Goal: Information Seeking & Learning: Learn about a topic

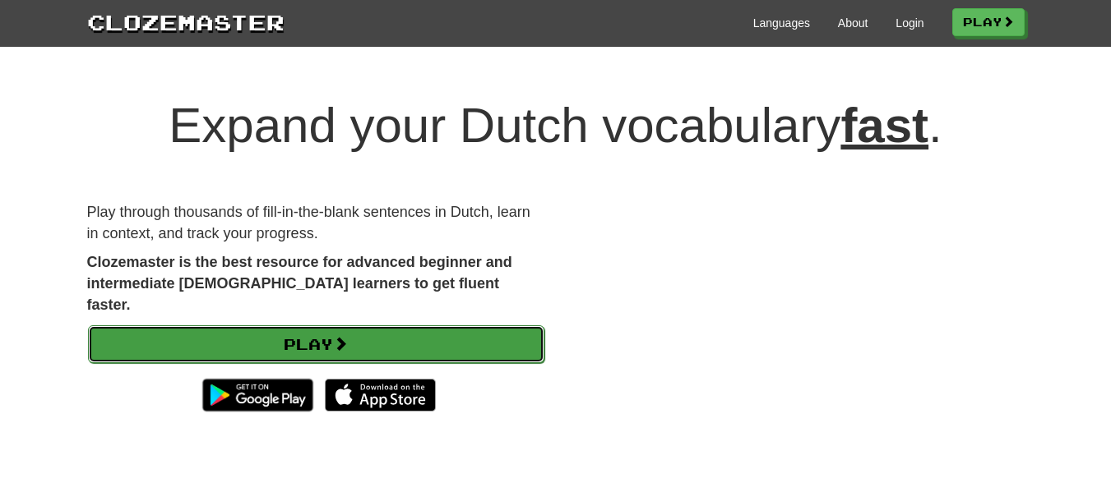
click at [445, 328] on link "Play" at bounding box center [316, 345] width 456 height 38
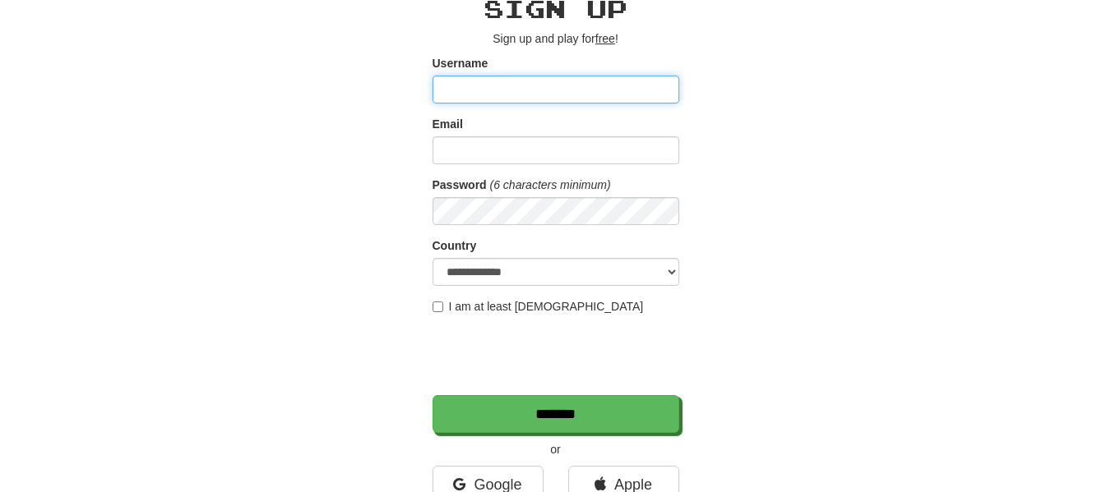
scroll to position [81, 0]
click at [506, 85] on input "Username" at bounding box center [555, 89] width 247 height 28
type input "**********"
drag, startPoint x: 587, startPoint y: 81, endPoint x: 361, endPoint y: 79, distance: 226.1
click at [361, 79] on div "**********" at bounding box center [556, 265] width 962 height 575
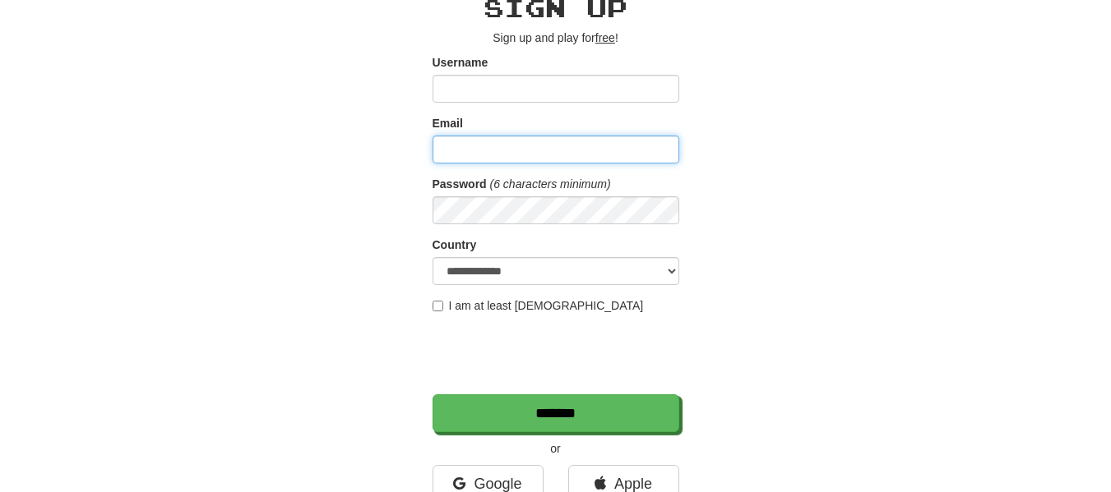
click at [448, 163] on input "Email" at bounding box center [555, 150] width 247 height 28
paste input "**********"
type input "**********"
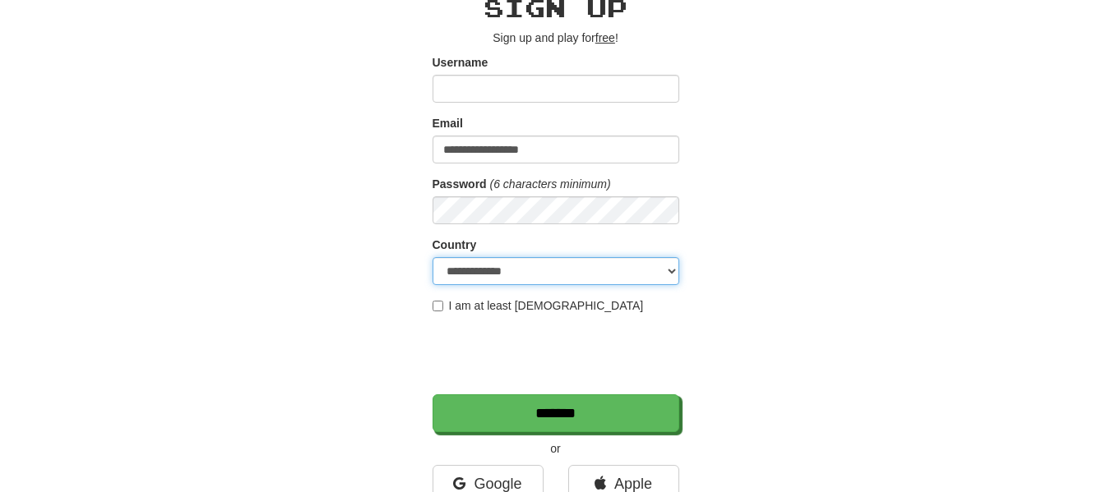
click at [514, 280] on select "**********" at bounding box center [555, 271] width 247 height 28
select select "**"
click at [432, 257] on select "**********" at bounding box center [555, 271] width 247 height 28
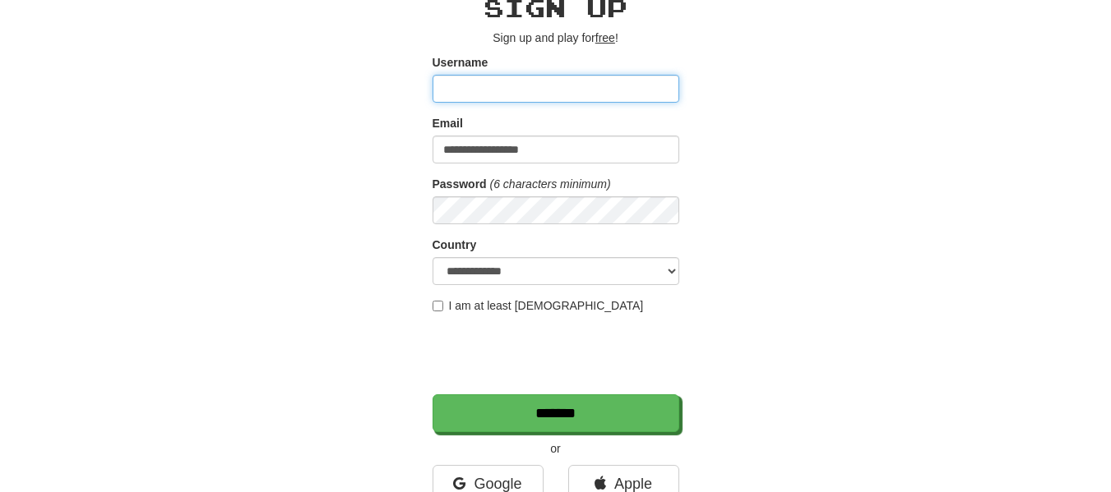
click at [568, 86] on input "Username" at bounding box center [555, 89] width 247 height 28
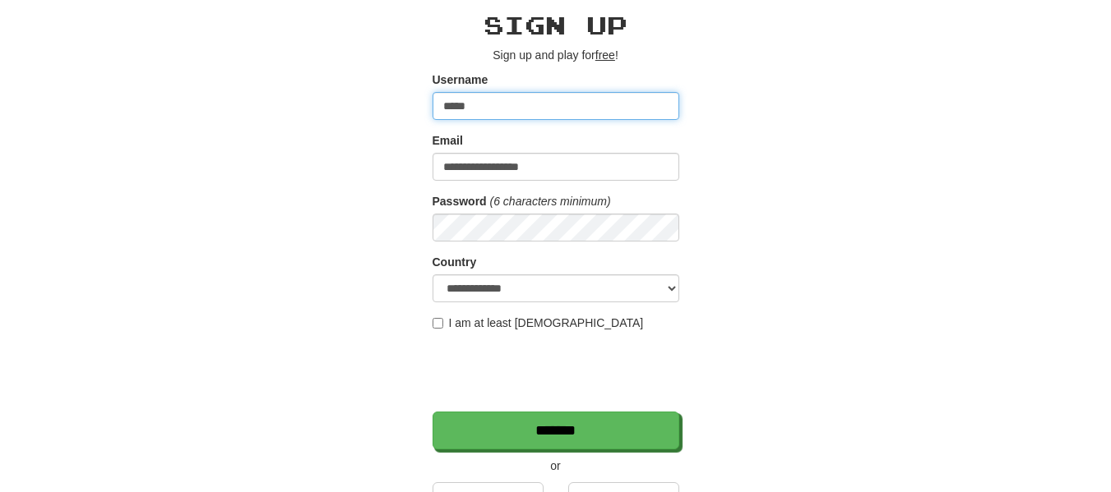
scroll to position [58, 0]
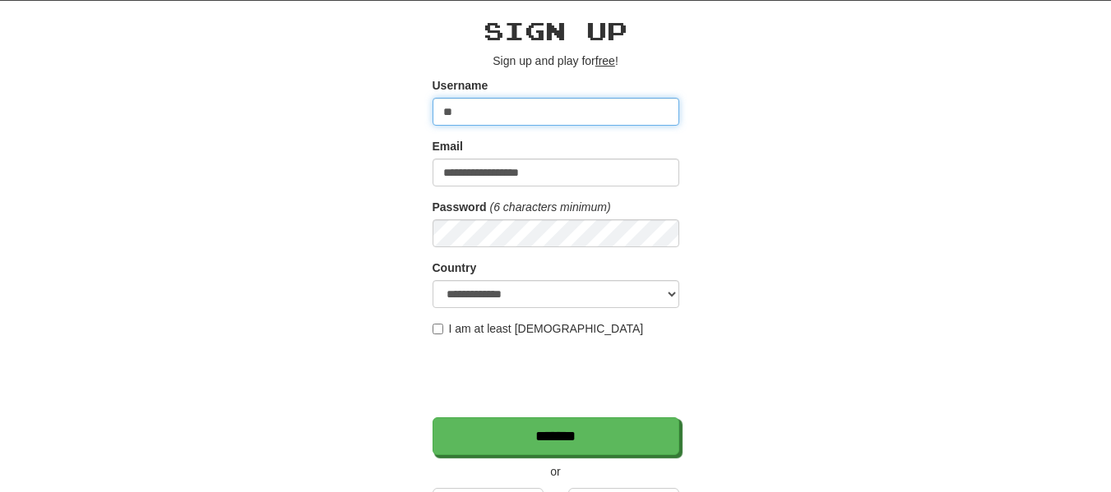
type input "*"
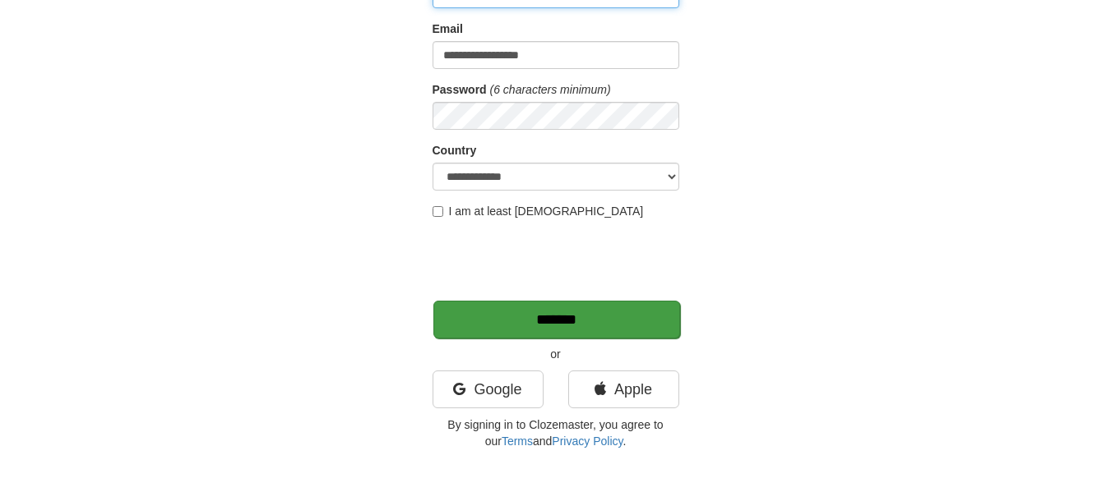
type input "**********"
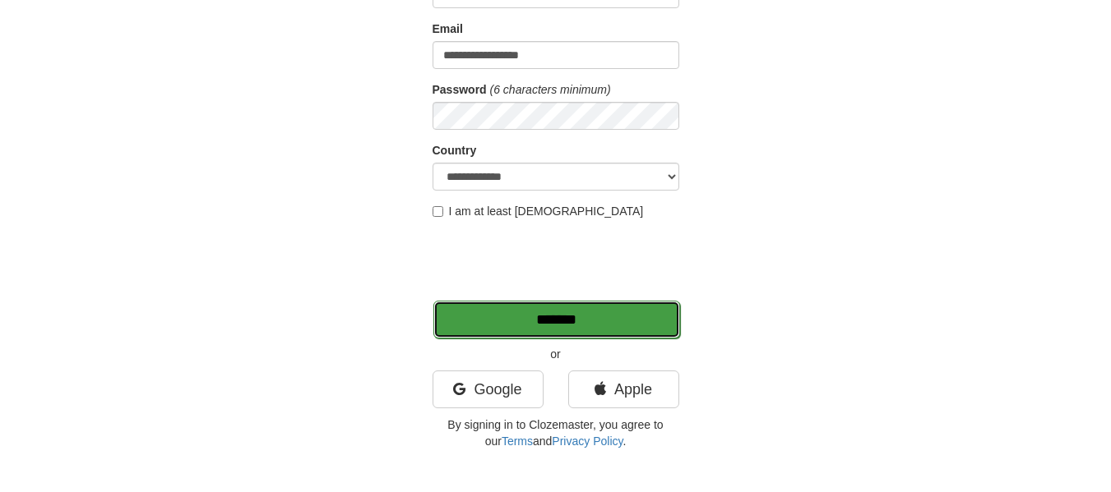
click at [532, 327] on input "*******" at bounding box center [556, 320] width 247 height 38
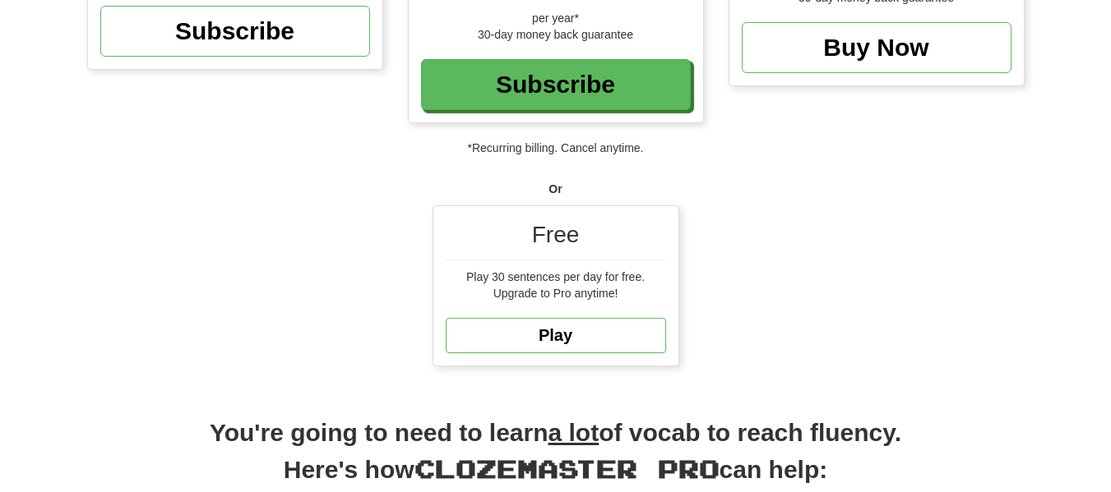
scroll to position [428, 0]
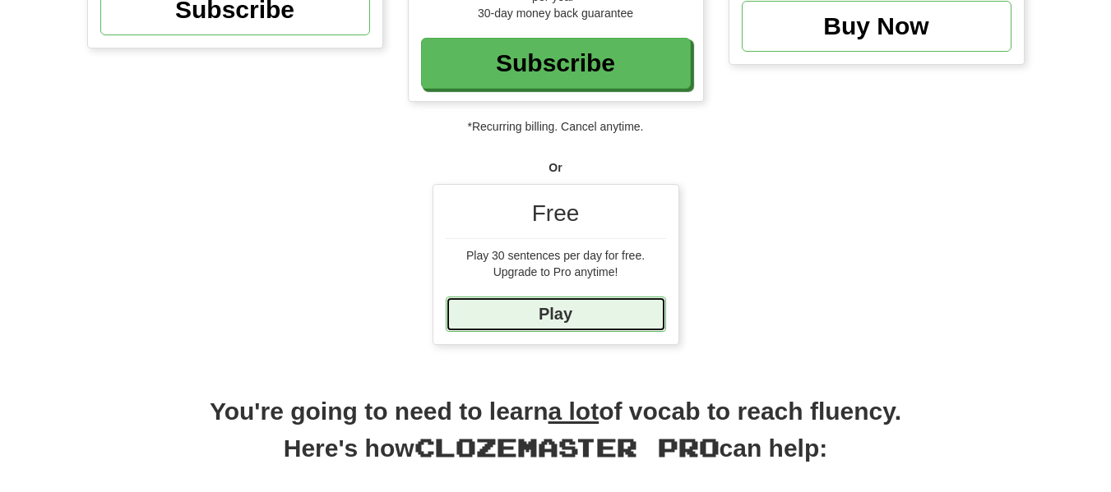
click at [617, 303] on link "Play" at bounding box center [556, 314] width 220 height 35
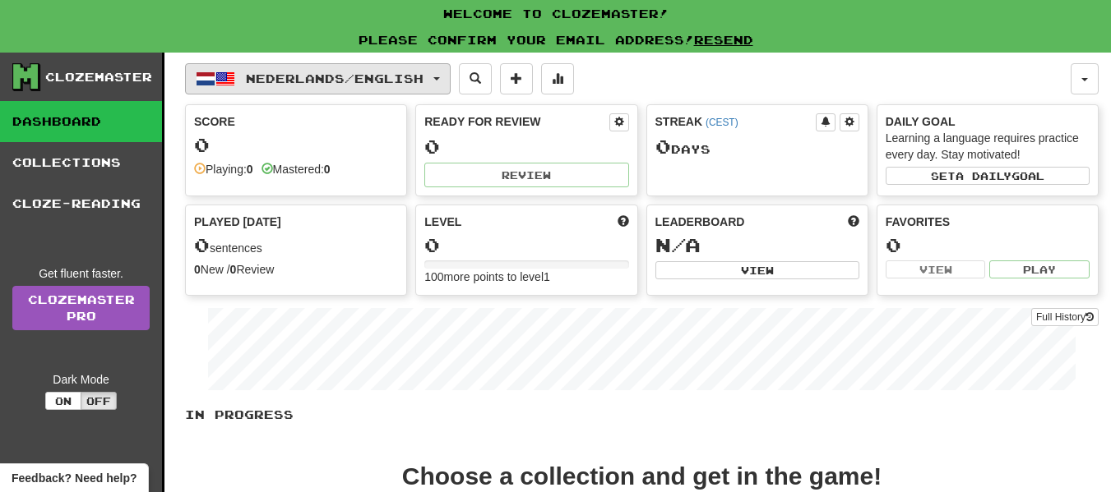
click at [423, 80] on span "Nederlands / English" at bounding box center [335, 79] width 178 height 14
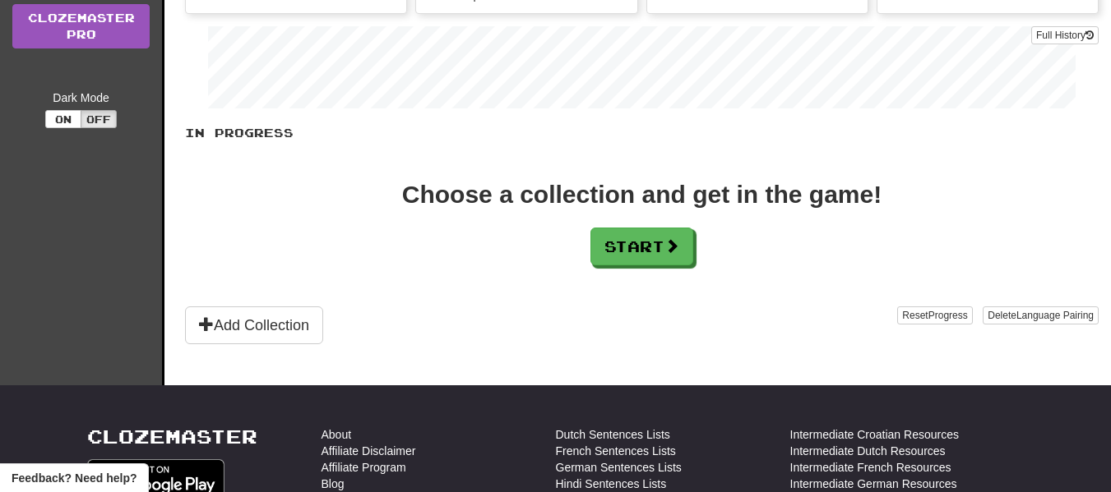
scroll to position [283, 0]
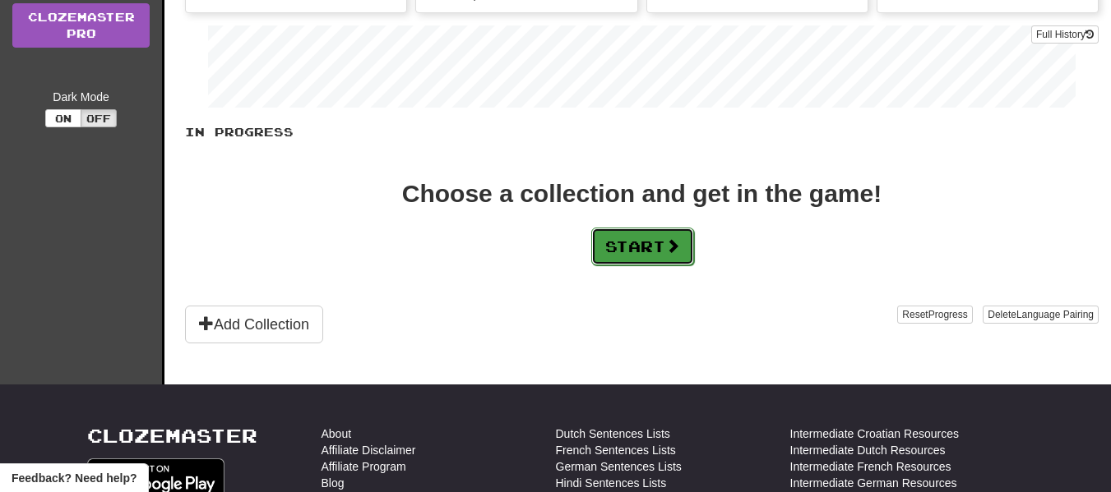
click at [617, 250] on button "Start" at bounding box center [642, 247] width 103 height 38
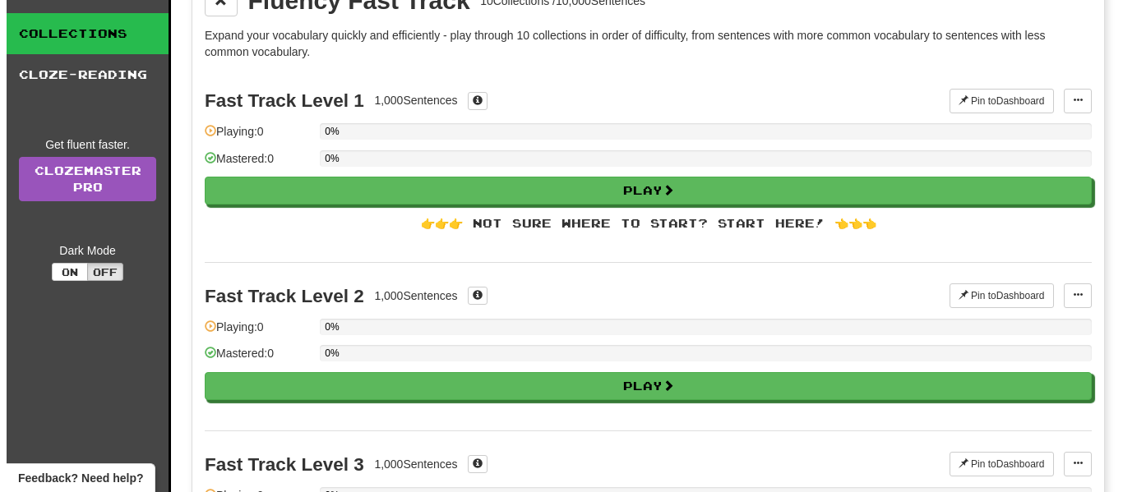
scroll to position [87, 0]
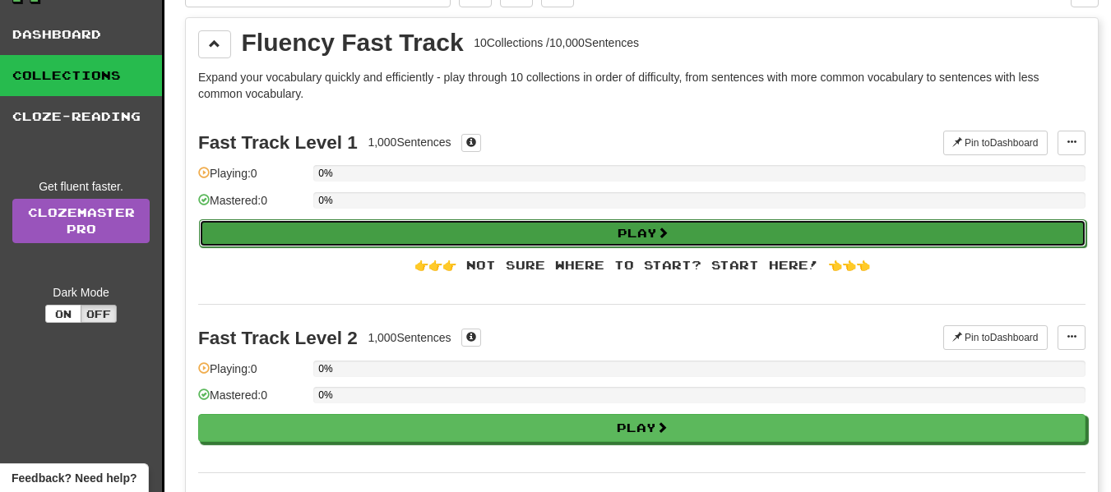
click at [610, 236] on button "Play" at bounding box center [642, 234] width 887 height 28
select select "**"
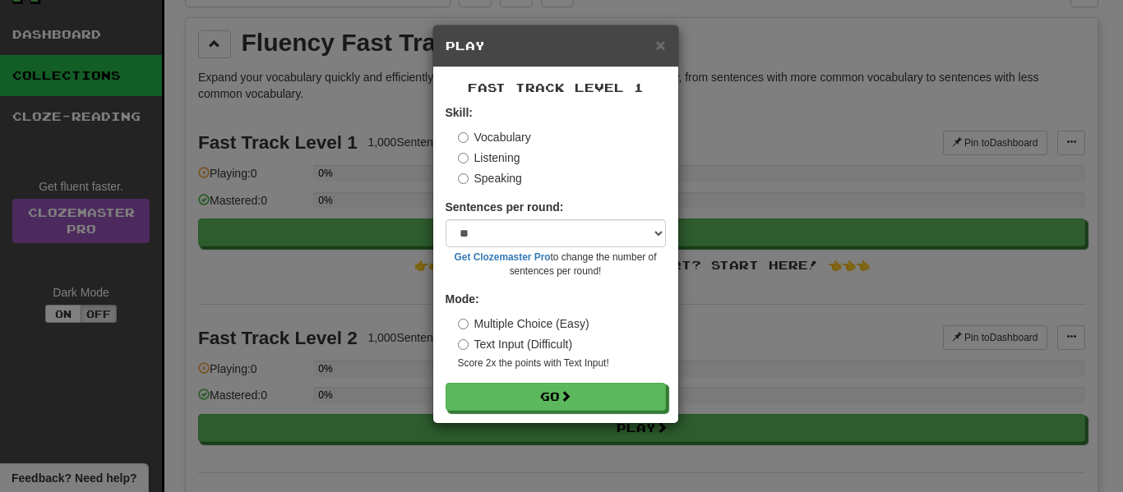
click at [517, 166] on div "Vocabulary Listening Speaking" at bounding box center [562, 158] width 208 height 58
click at [493, 187] on form "Skill: Vocabulary Listening Speaking Sentences per round: * ** ** ** ** ** *** …" at bounding box center [556, 257] width 220 height 307
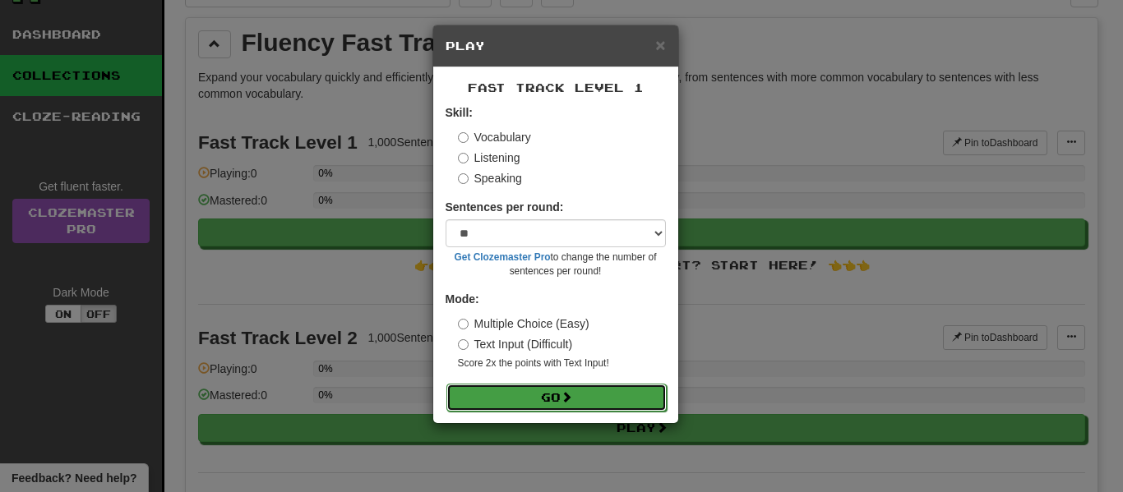
click at [553, 400] on button "Go" at bounding box center [556, 398] width 220 height 28
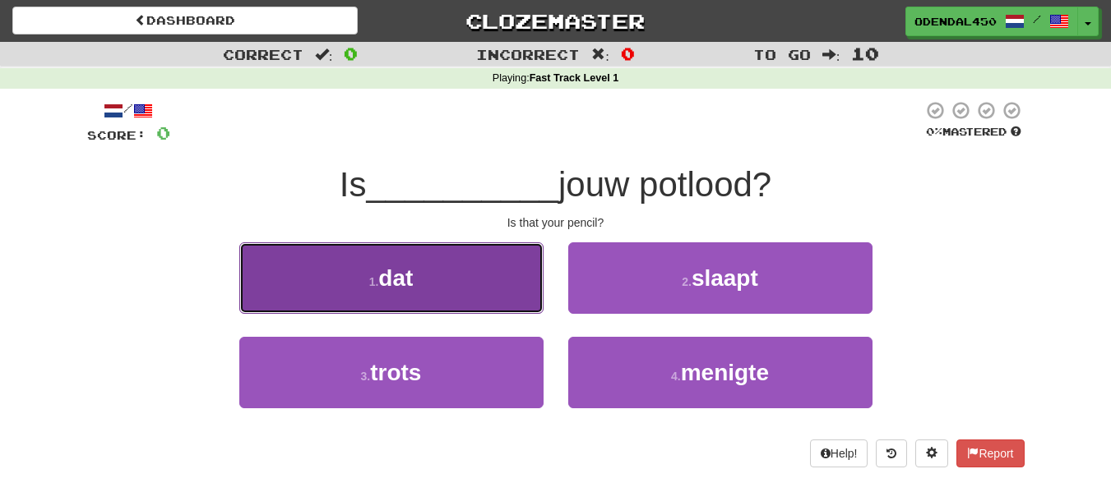
click at [471, 268] on button "1 . dat" at bounding box center [391, 279] width 304 height 72
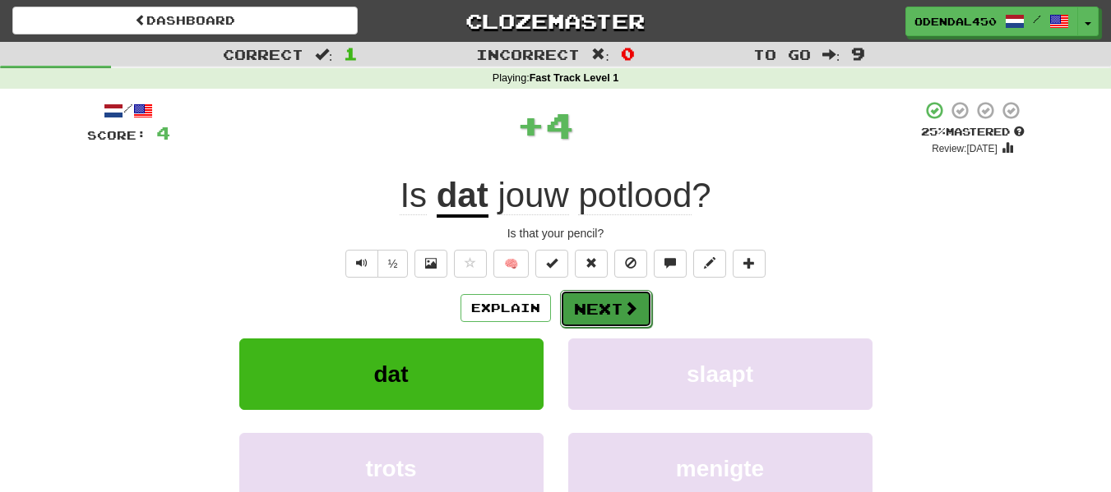
click at [608, 311] on button "Next" at bounding box center [606, 309] width 92 height 38
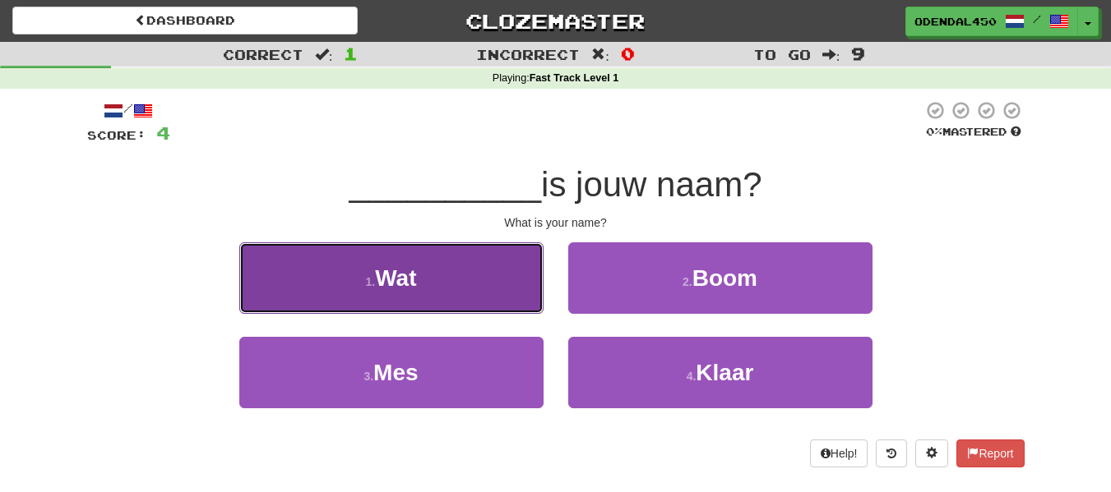
click at [528, 266] on button "1 . Wat" at bounding box center [391, 279] width 304 height 72
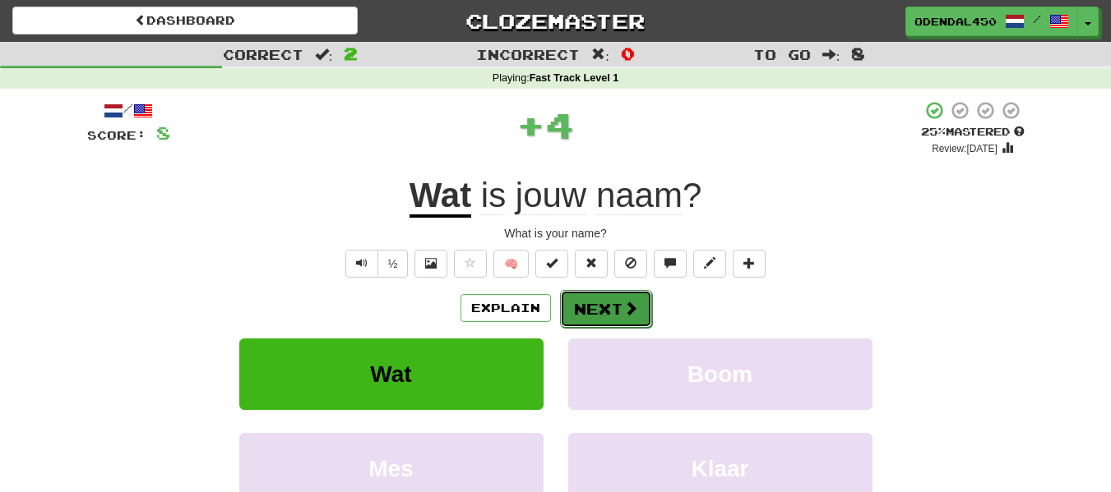
click at [589, 298] on button "Next" at bounding box center [606, 309] width 92 height 38
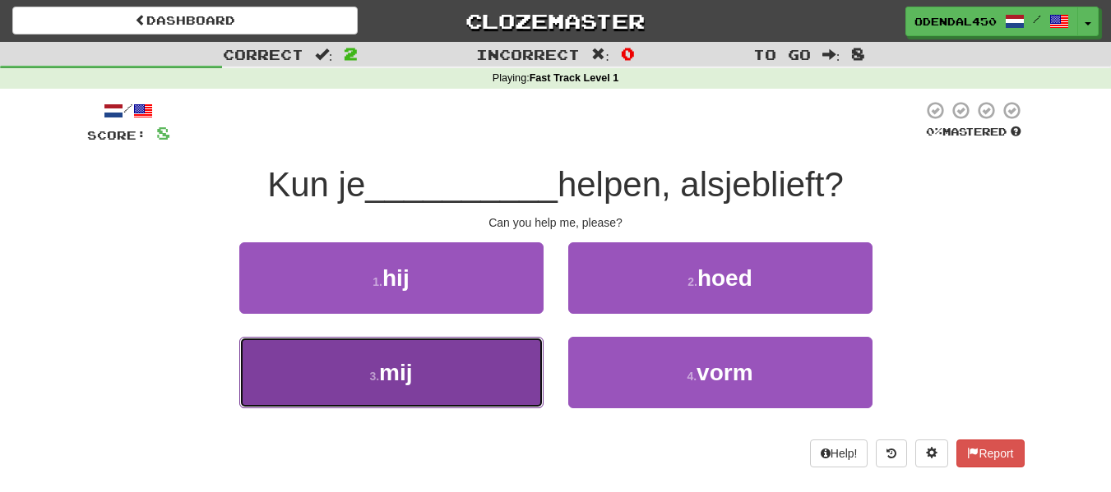
click at [498, 361] on button "3 . mij" at bounding box center [391, 373] width 304 height 72
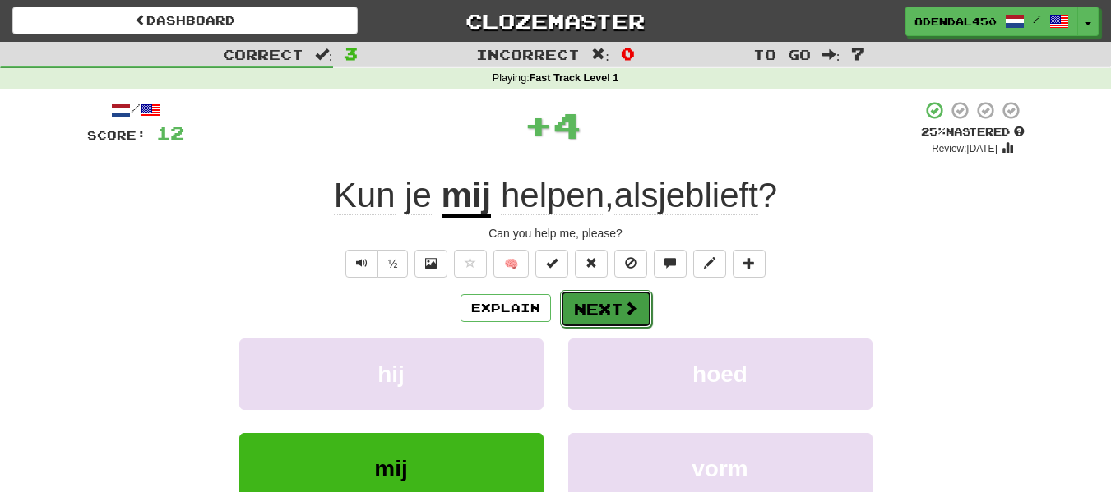
click at [615, 293] on button "Next" at bounding box center [606, 309] width 92 height 38
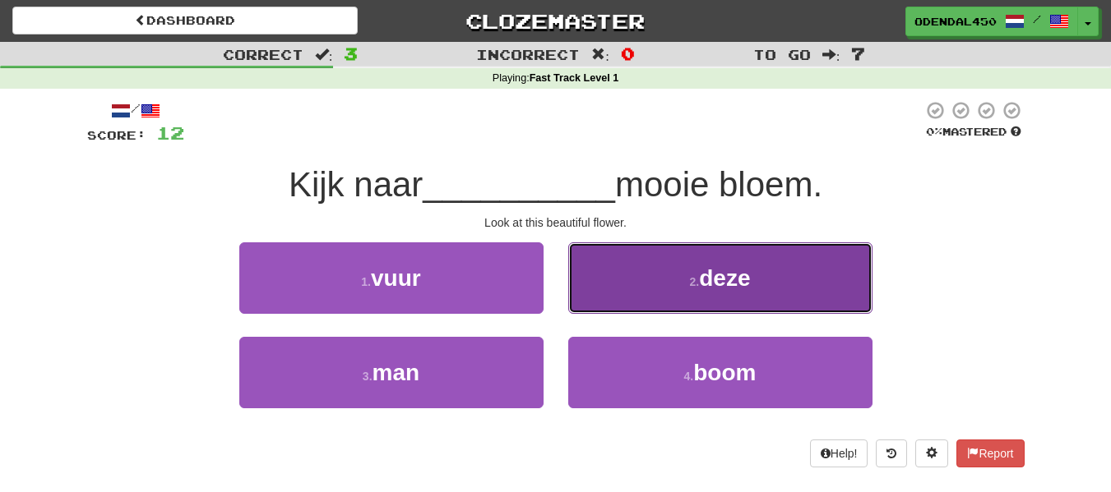
click at [612, 270] on button "2 . deze" at bounding box center [720, 279] width 304 height 72
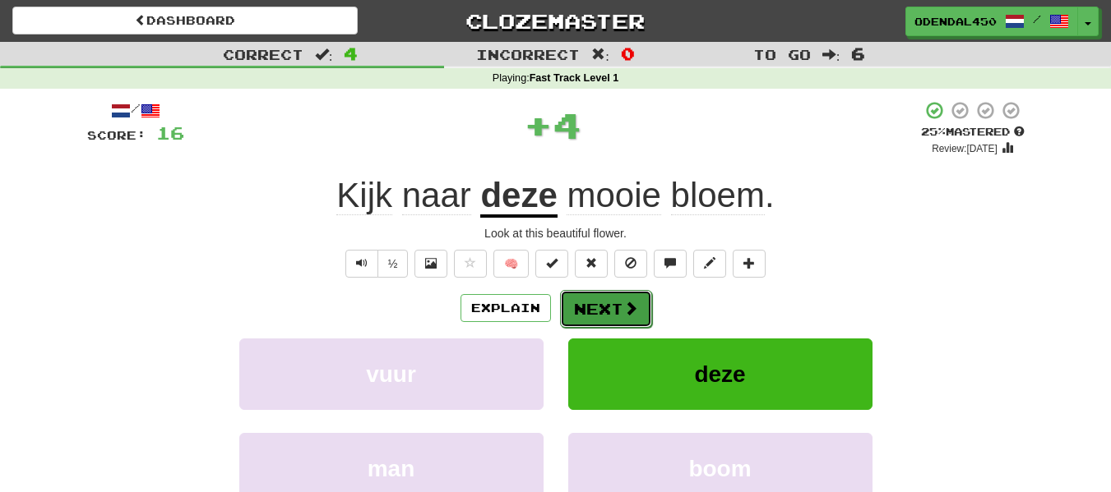
click at [599, 304] on button "Next" at bounding box center [606, 309] width 92 height 38
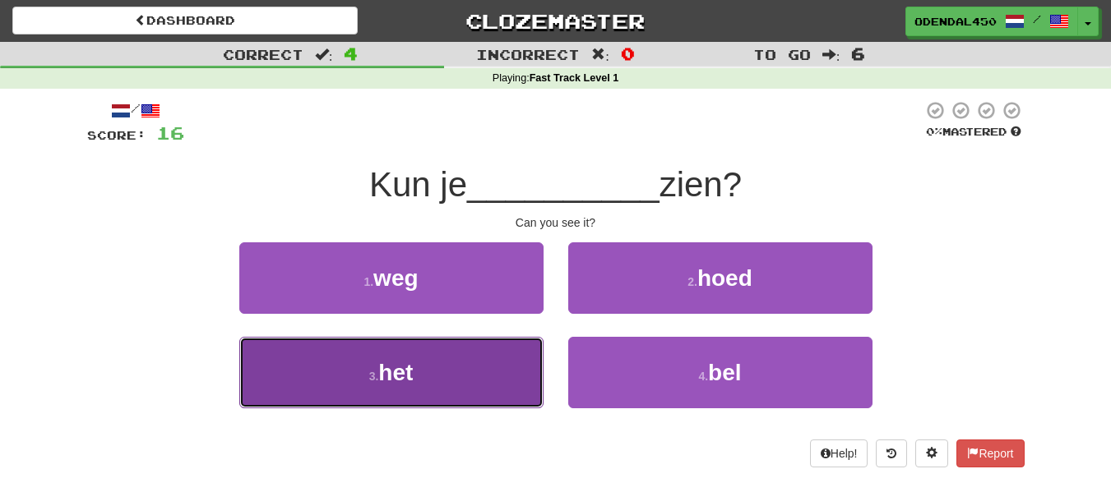
click at [476, 383] on button "3 . het" at bounding box center [391, 373] width 304 height 72
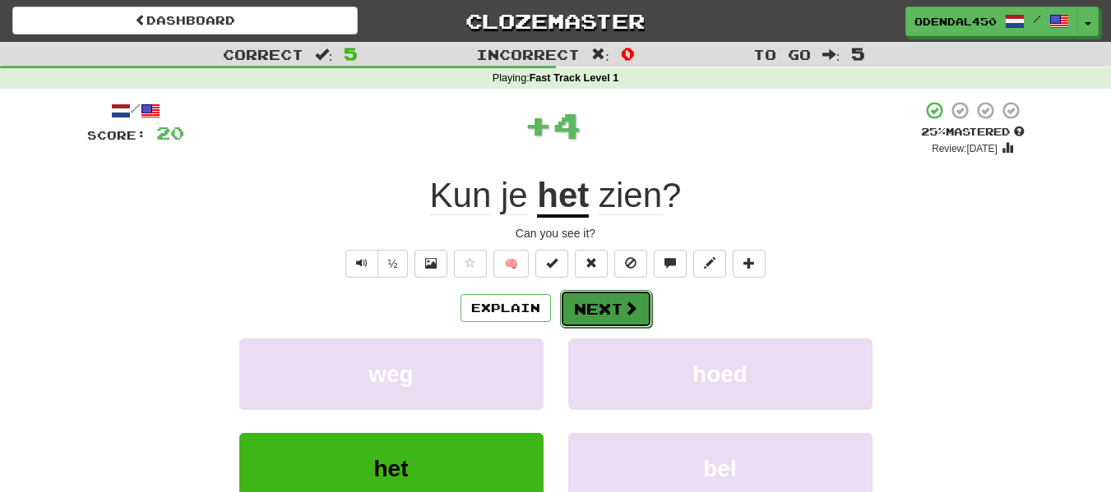
click at [607, 292] on button "Next" at bounding box center [606, 309] width 92 height 38
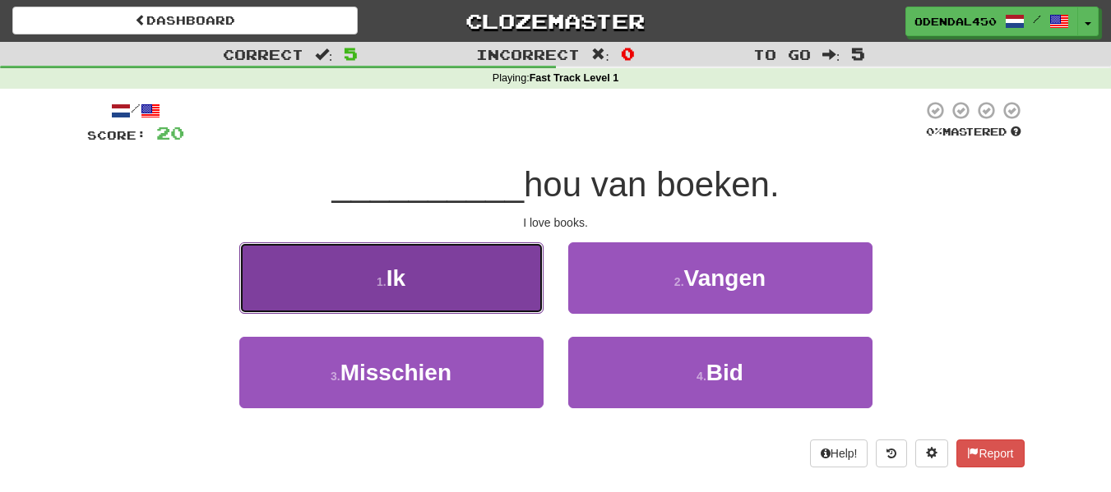
click at [489, 303] on button "1 . Ik" at bounding box center [391, 279] width 304 height 72
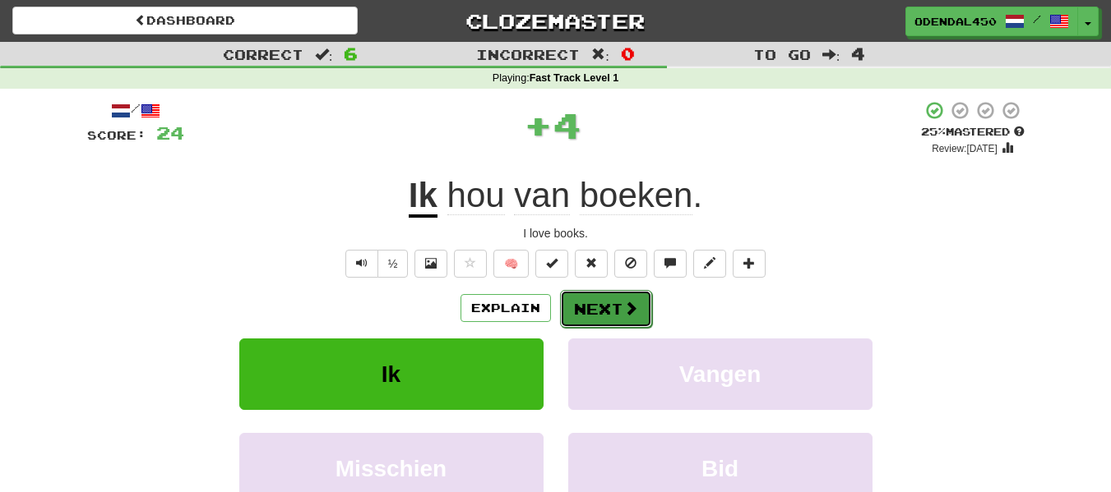
click at [590, 307] on button "Next" at bounding box center [606, 309] width 92 height 38
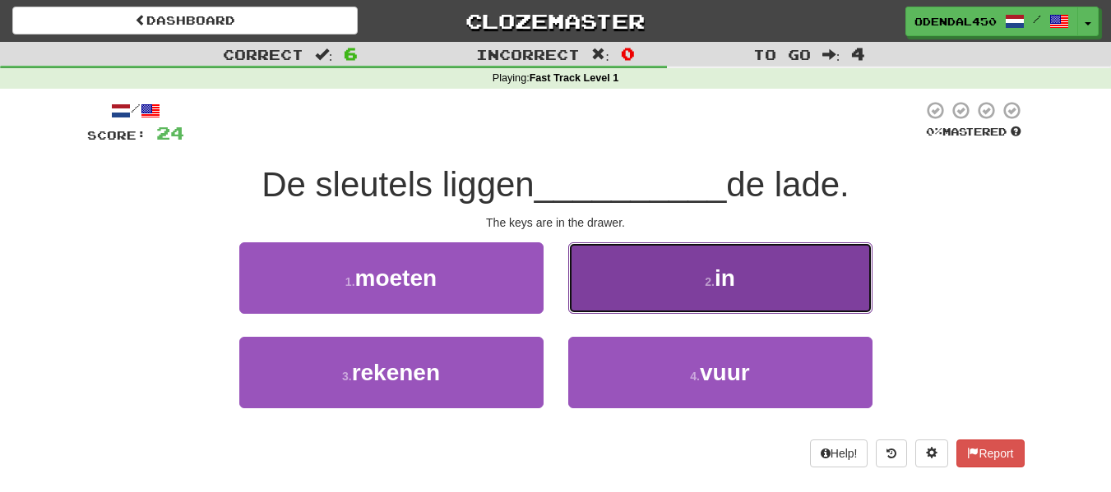
click at [625, 272] on button "2 . in" at bounding box center [720, 279] width 304 height 72
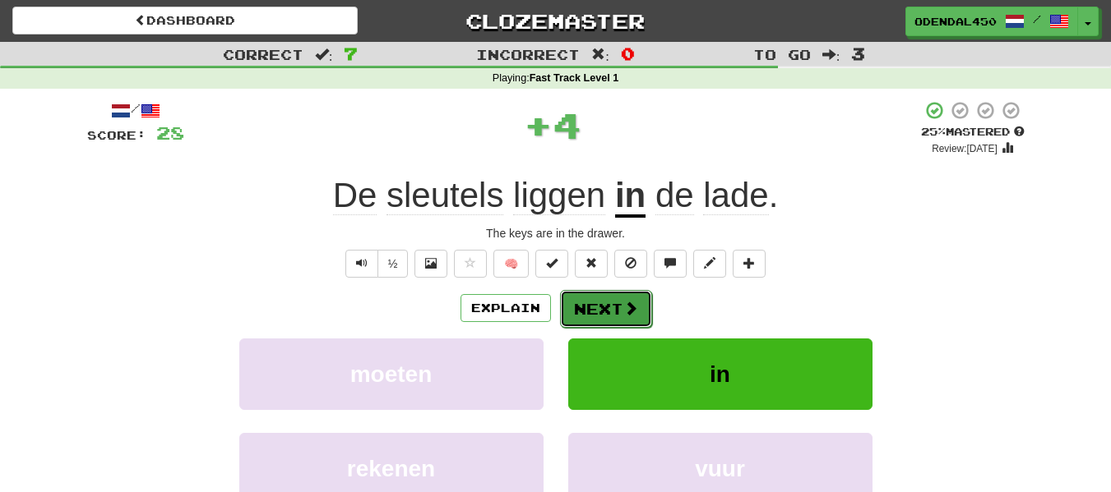
click at [615, 303] on button "Next" at bounding box center [606, 309] width 92 height 38
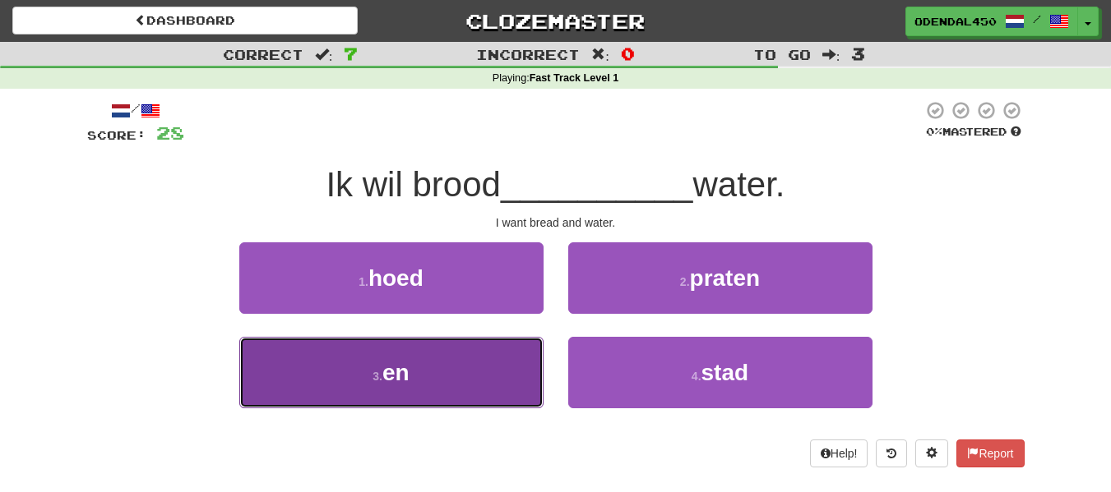
click at [443, 394] on button "3 . en" at bounding box center [391, 373] width 304 height 72
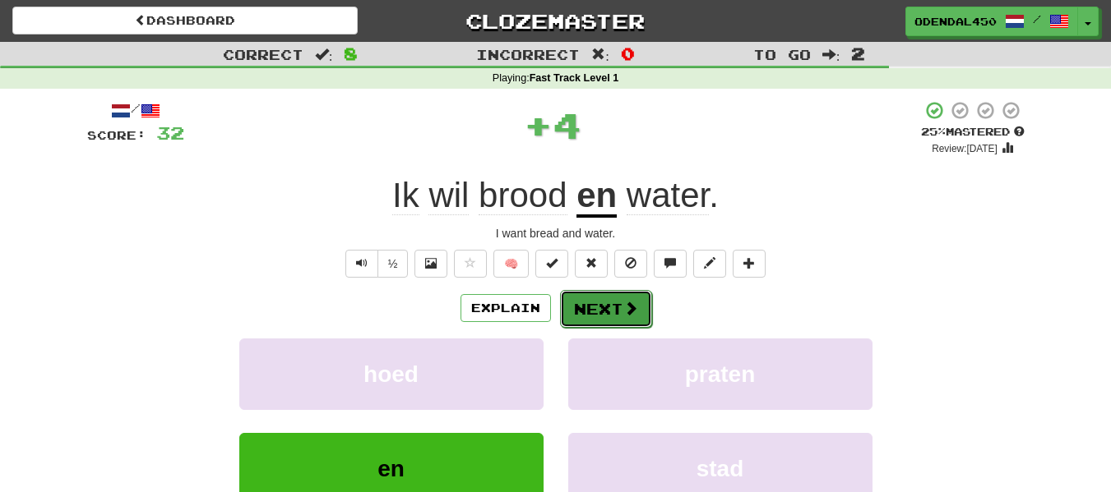
click at [588, 306] on button "Next" at bounding box center [606, 309] width 92 height 38
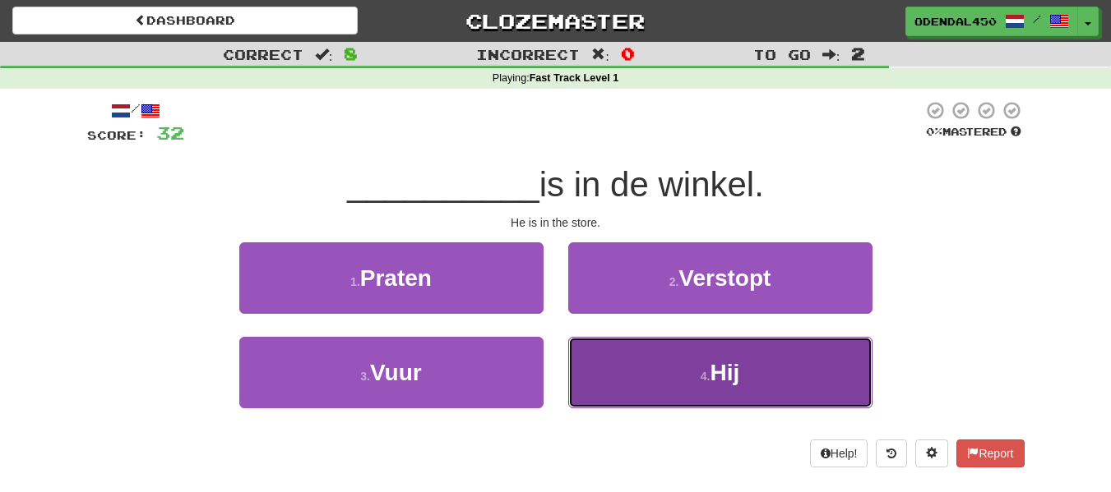
click at [610, 366] on button "4 . Hij" at bounding box center [720, 373] width 304 height 72
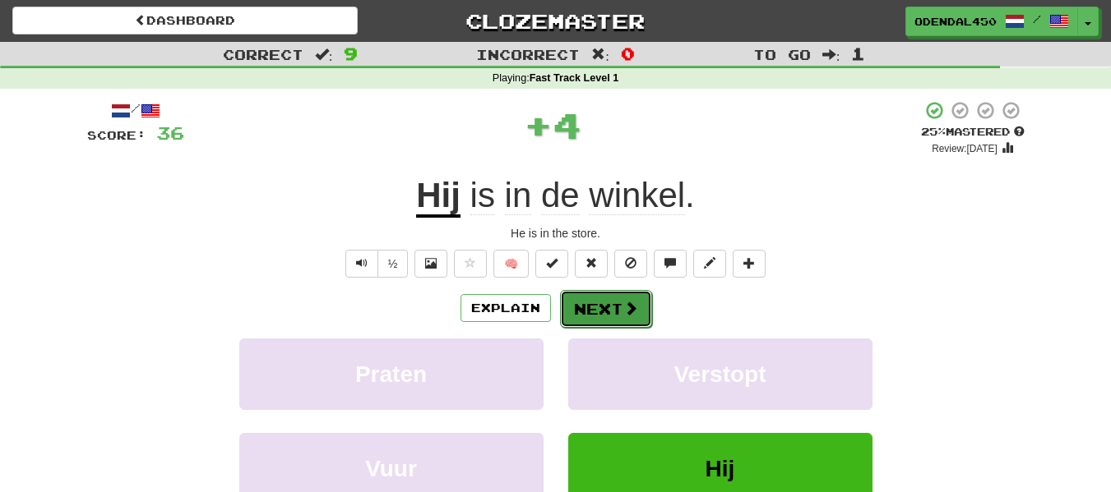
click at [603, 314] on button "Next" at bounding box center [606, 309] width 92 height 38
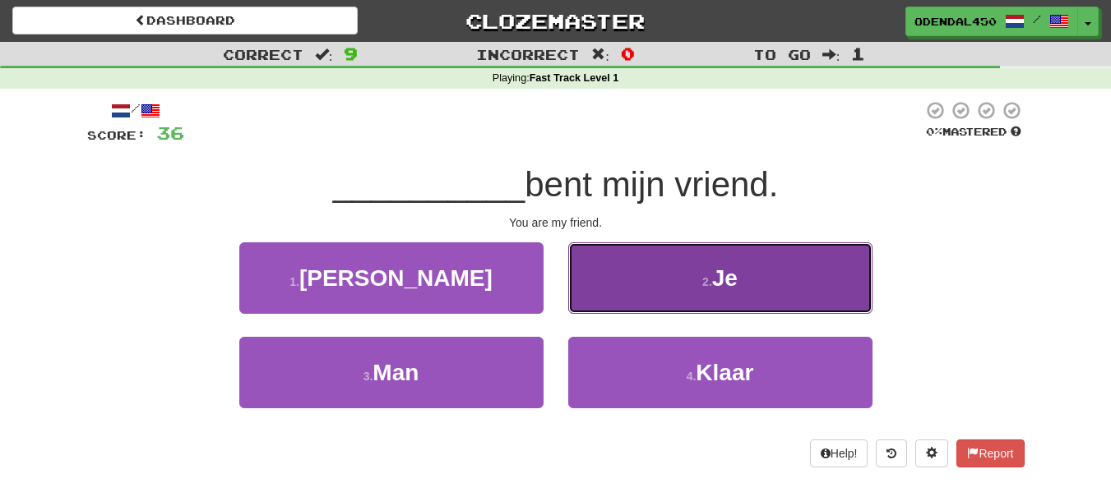
click at [658, 264] on button "2 . Je" at bounding box center [720, 279] width 304 height 72
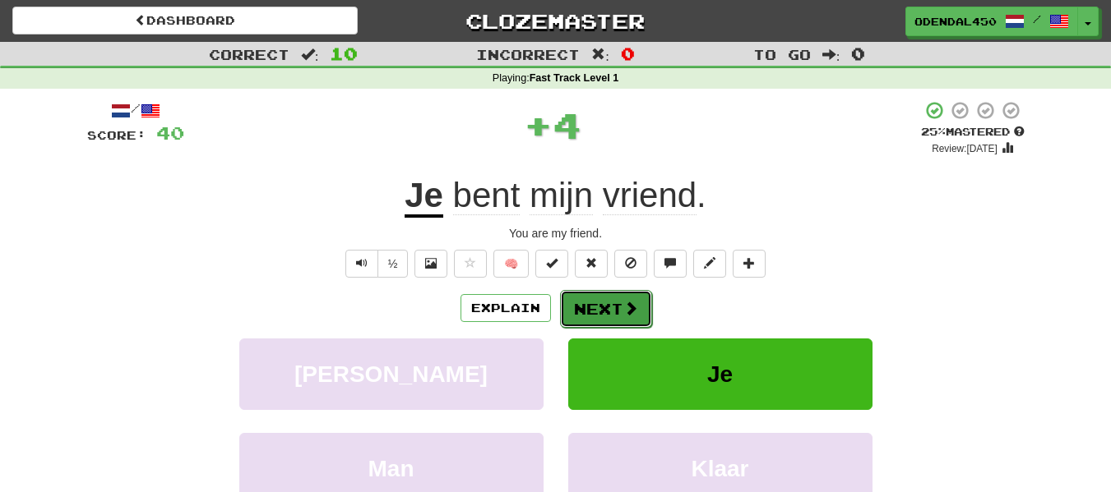
click at [605, 303] on button "Next" at bounding box center [606, 309] width 92 height 38
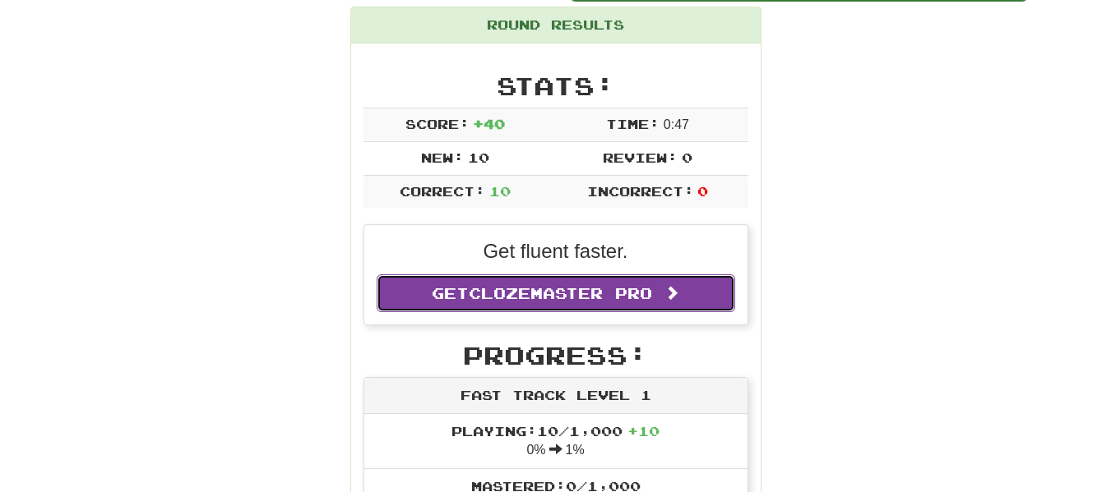
scroll to position [210, 0]
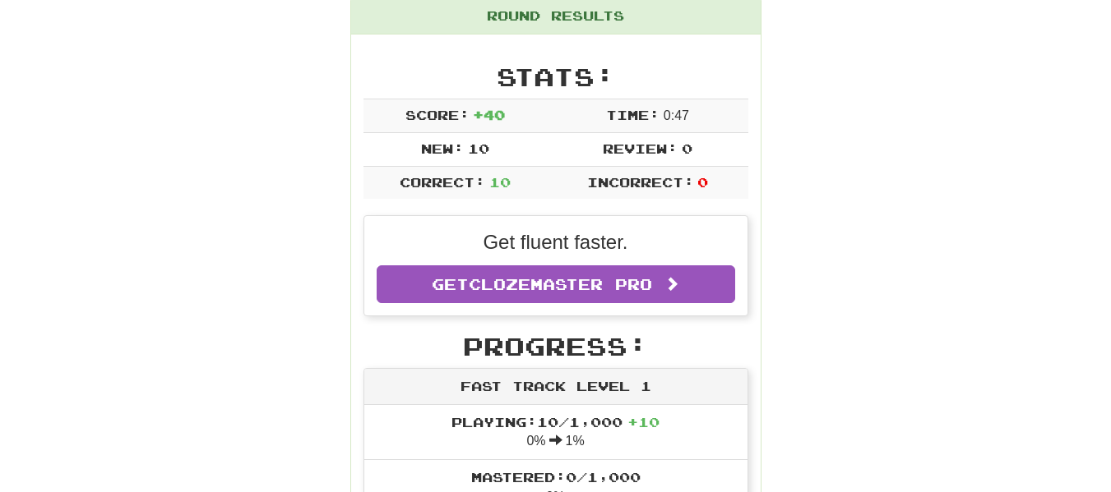
drag, startPoint x: 605, startPoint y: 303, endPoint x: 844, endPoint y: 426, distance: 268.8
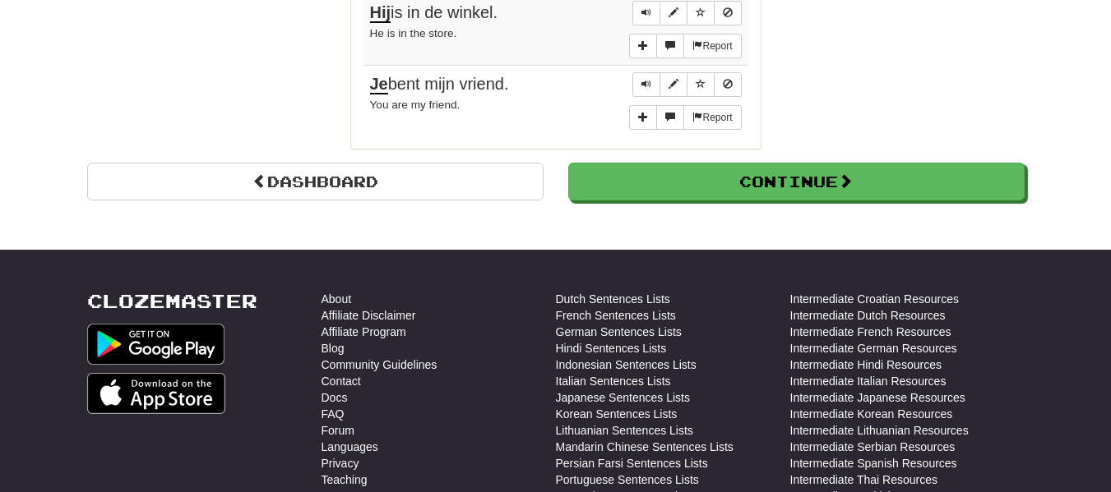
scroll to position [1554, 0]
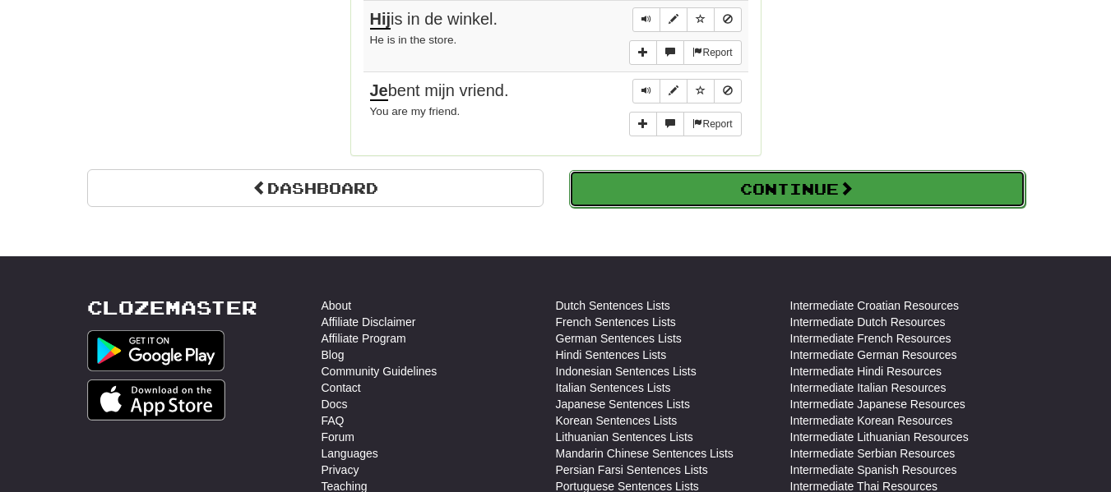
click at [763, 195] on button "Continue" at bounding box center [797, 189] width 456 height 38
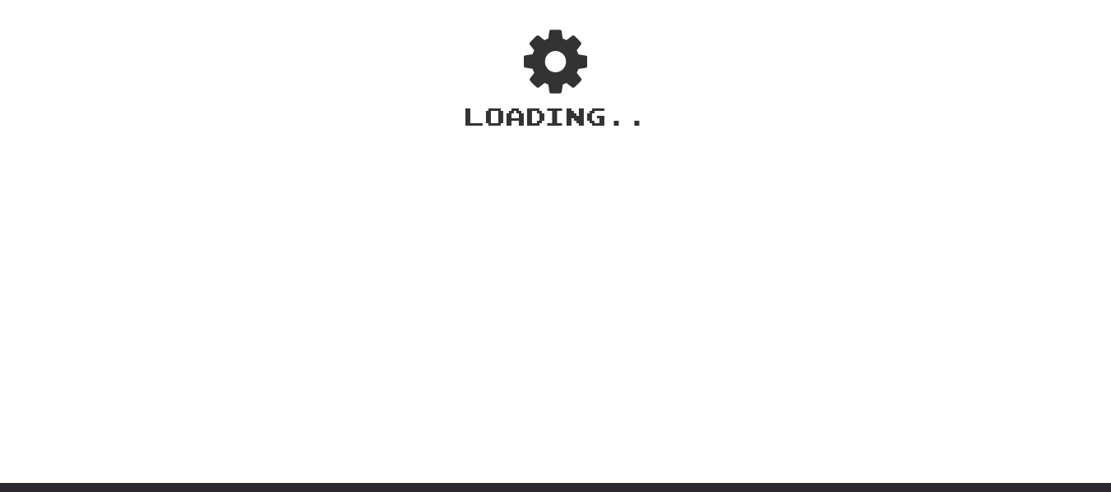
scroll to position [0, 0]
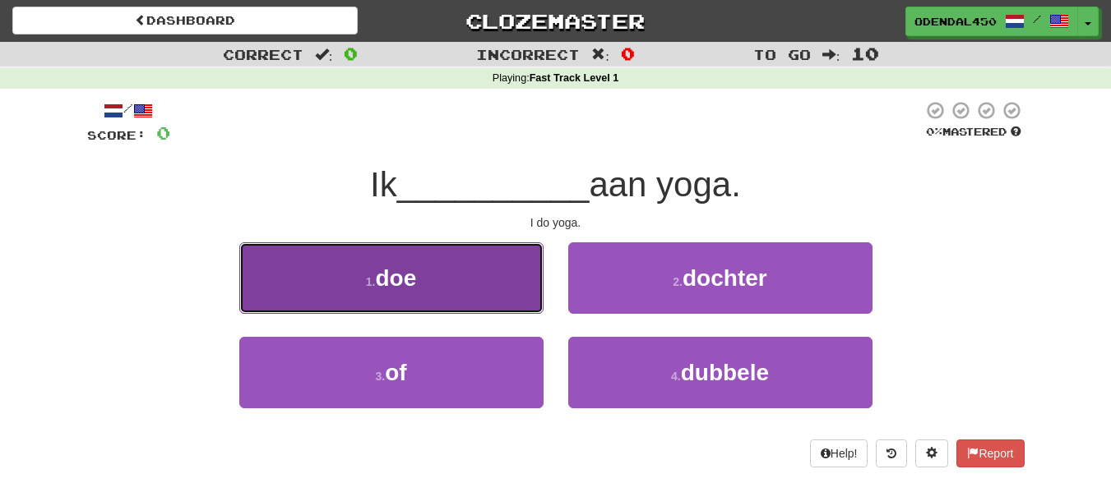
click at [492, 291] on button "1 . doe" at bounding box center [391, 279] width 304 height 72
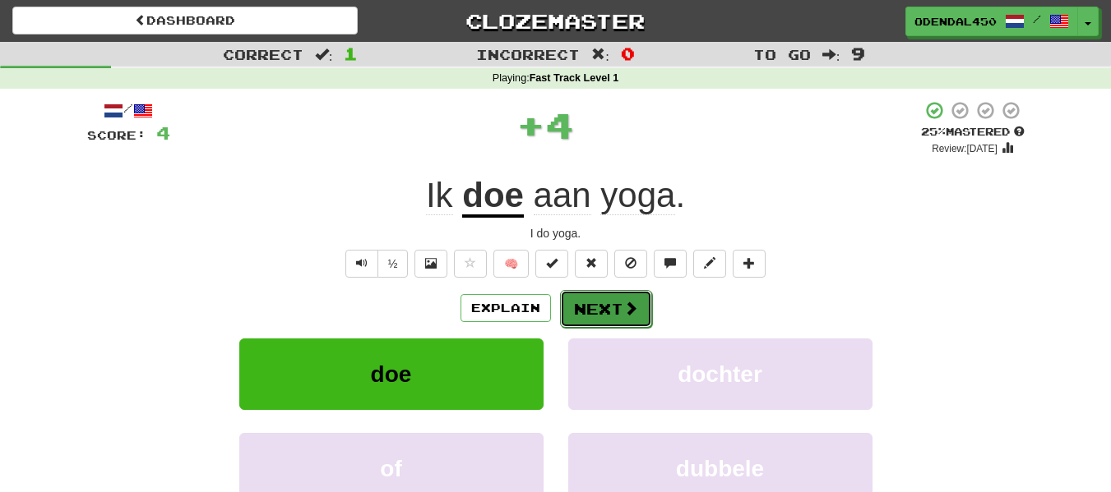
click at [594, 310] on button "Next" at bounding box center [606, 309] width 92 height 38
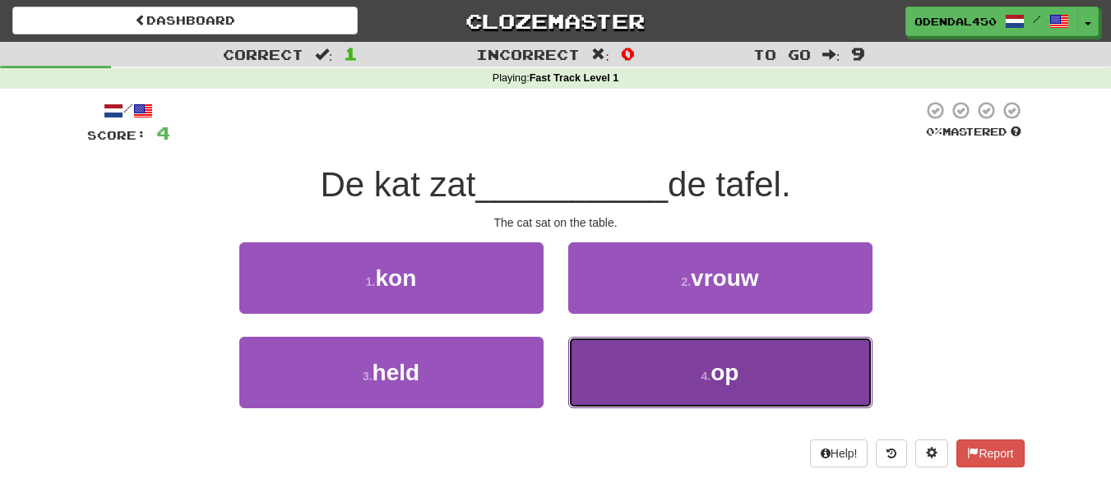
click at [663, 377] on button "4 . op" at bounding box center [720, 373] width 304 height 72
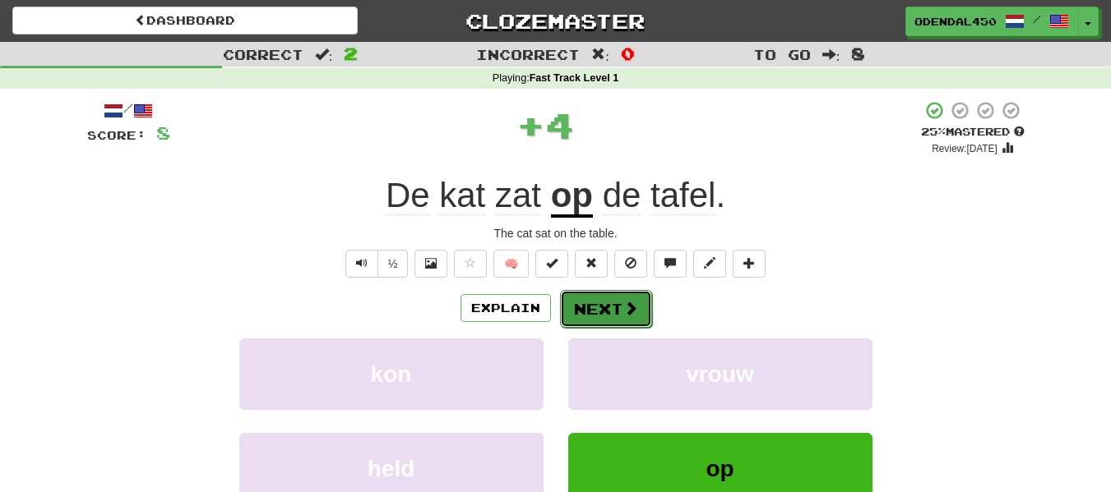
click at [615, 302] on button "Next" at bounding box center [606, 309] width 92 height 38
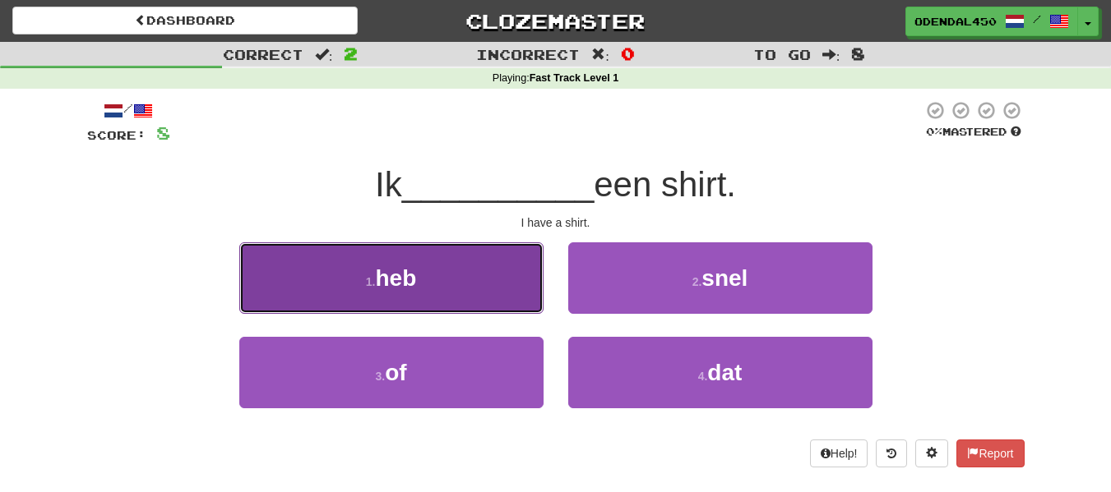
click at [474, 297] on button "1 . heb" at bounding box center [391, 279] width 304 height 72
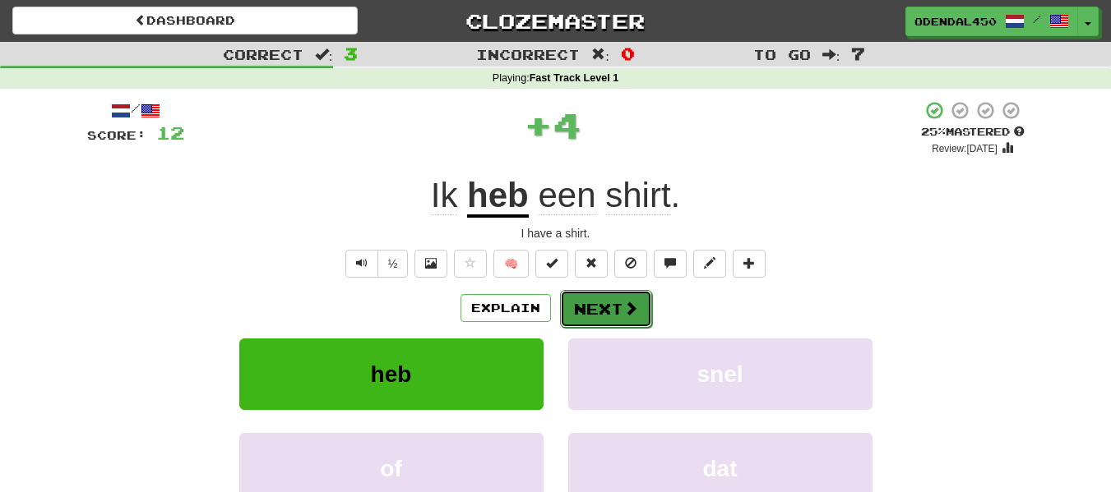
click at [594, 300] on button "Next" at bounding box center [606, 309] width 92 height 38
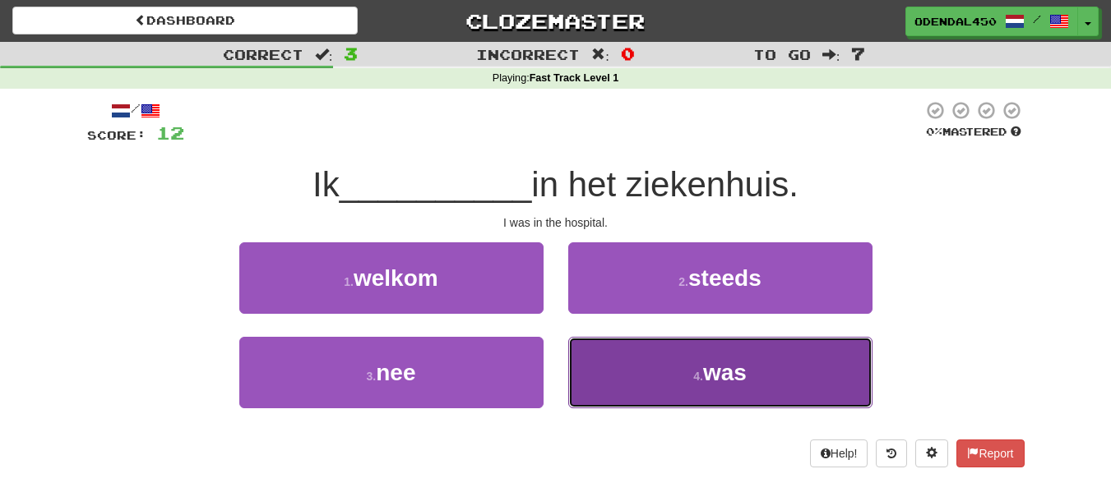
click at [628, 367] on button "4 . was" at bounding box center [720, 373] width 304 height 72
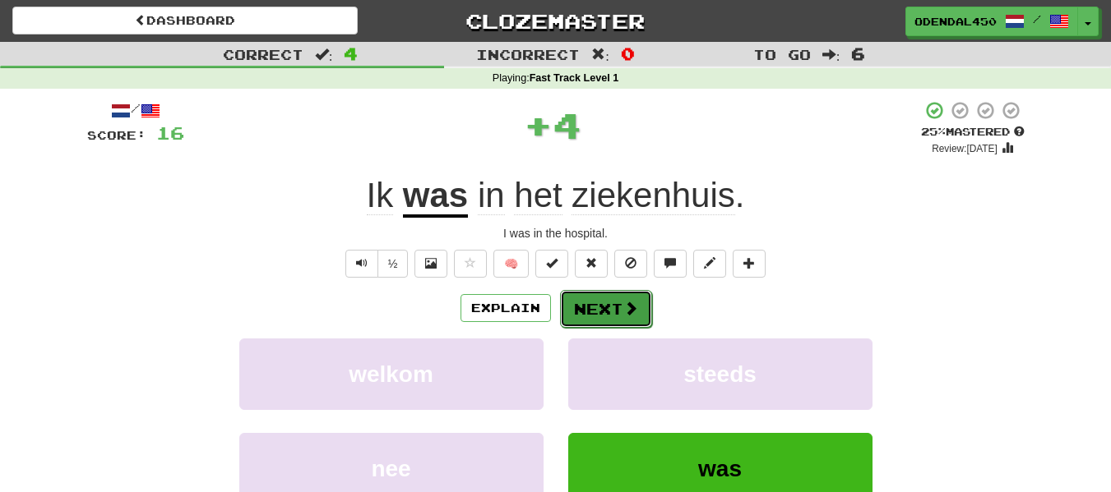
click at [617, 316] on button "Next" at bounding box center [606, 309] width 92 height 38
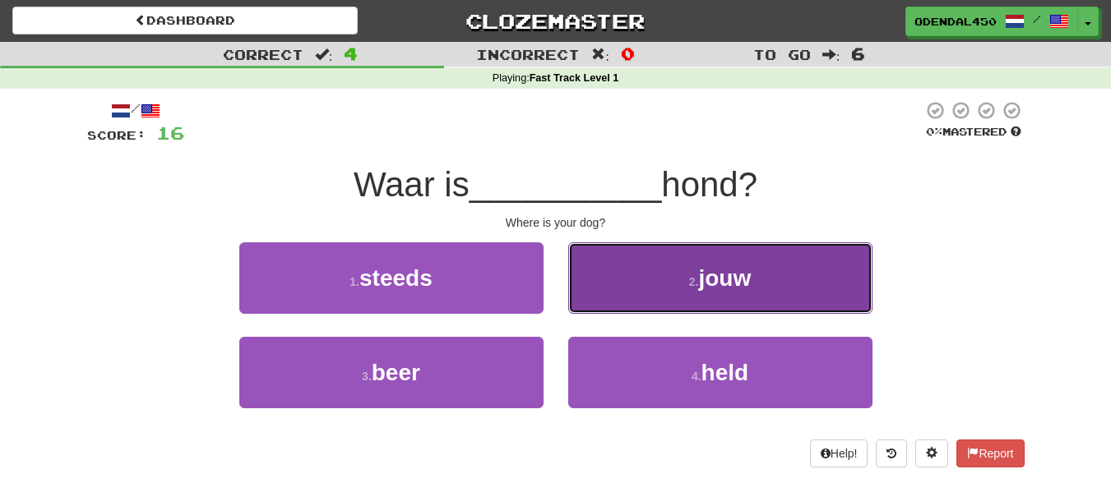
click at [599, 276] on button "2 . jouw" at bounding box center [720, 279] width 304 height 72
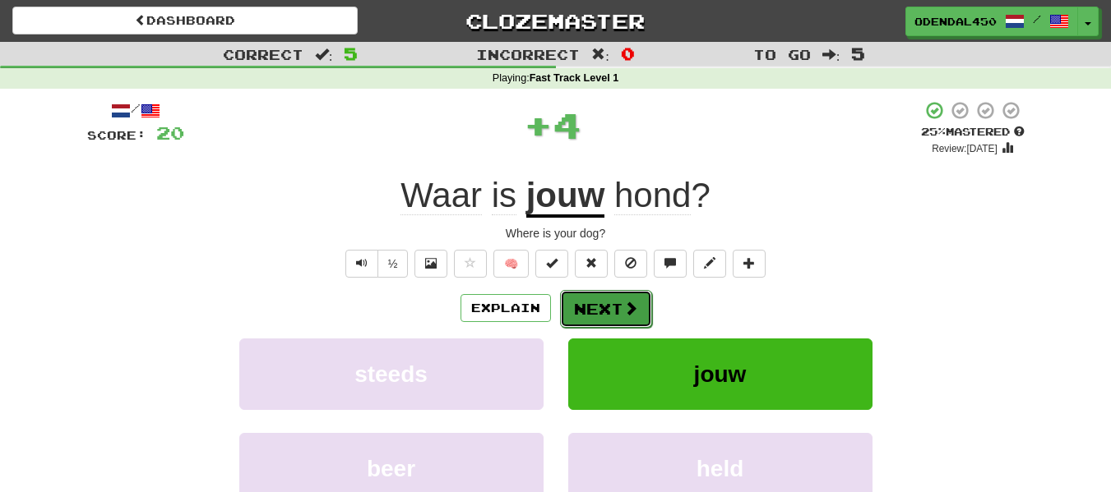
click at [614, 309] on button "Next" at bounding box center [606, 309] width 92 height 38
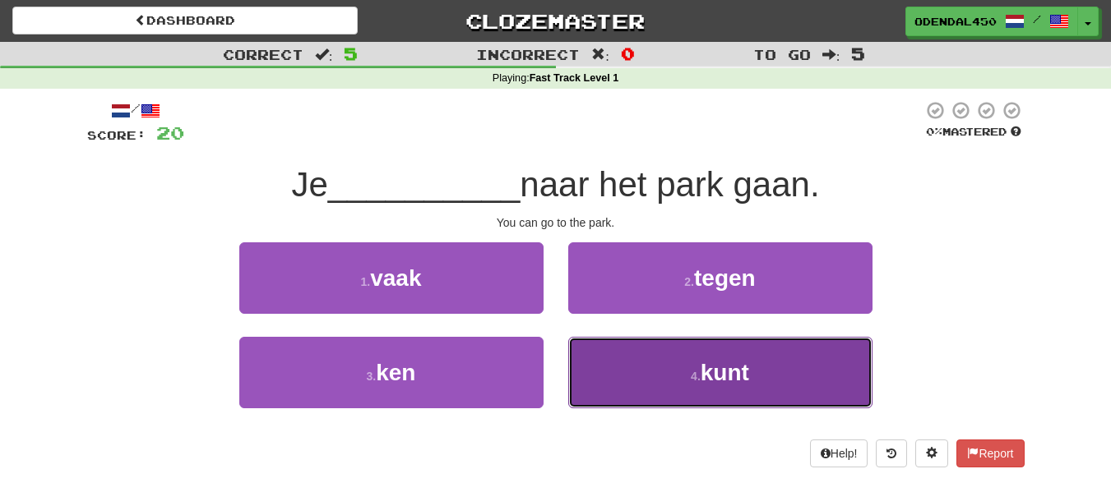
click at [651, 386] on button "4 . kunt" at bounding box center [720, 373] width 304 height 72
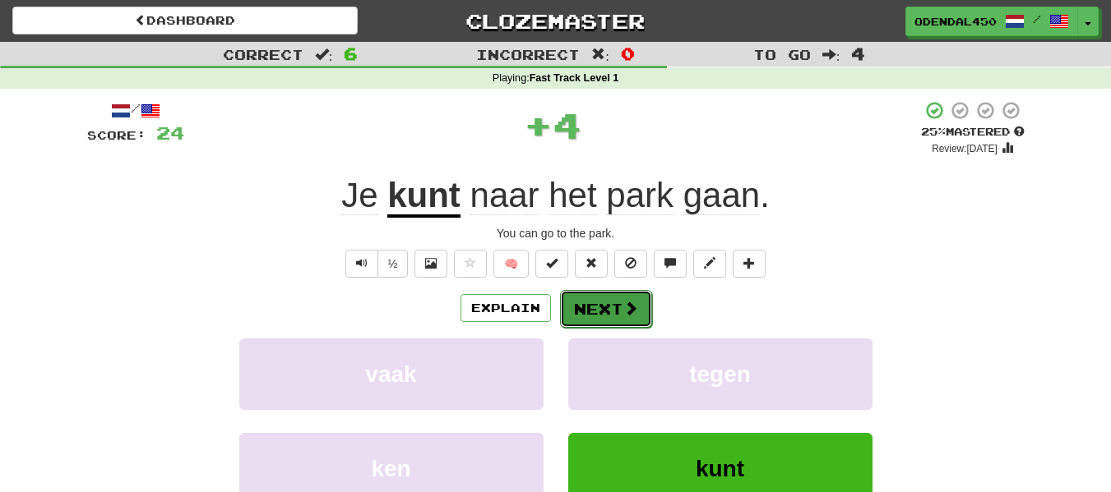
click at [605, 312] on button "Next" at bounding box center [606, 309] width 92 height 38
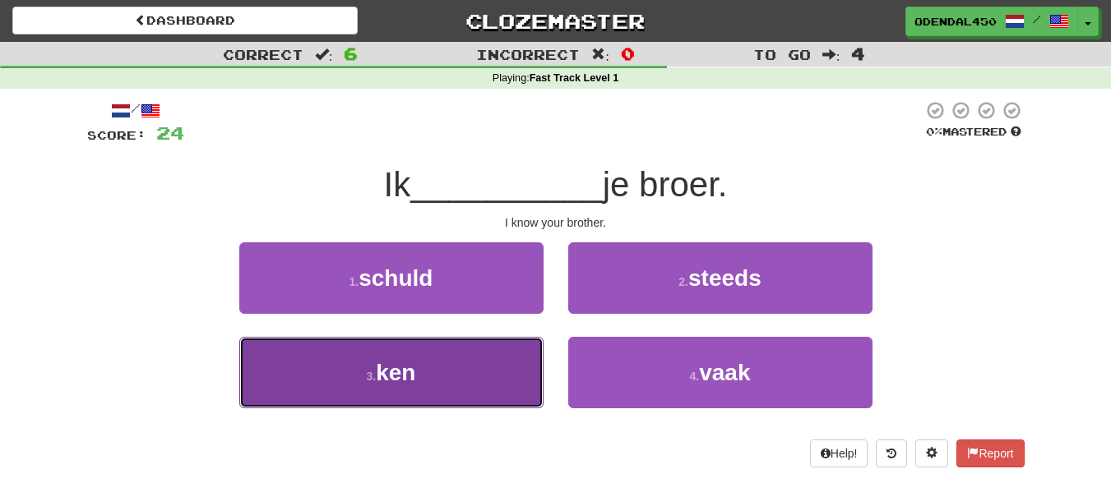
click at [491, 391] on button "3 . ken" at bounding box center [391, 373] width 304 height 72
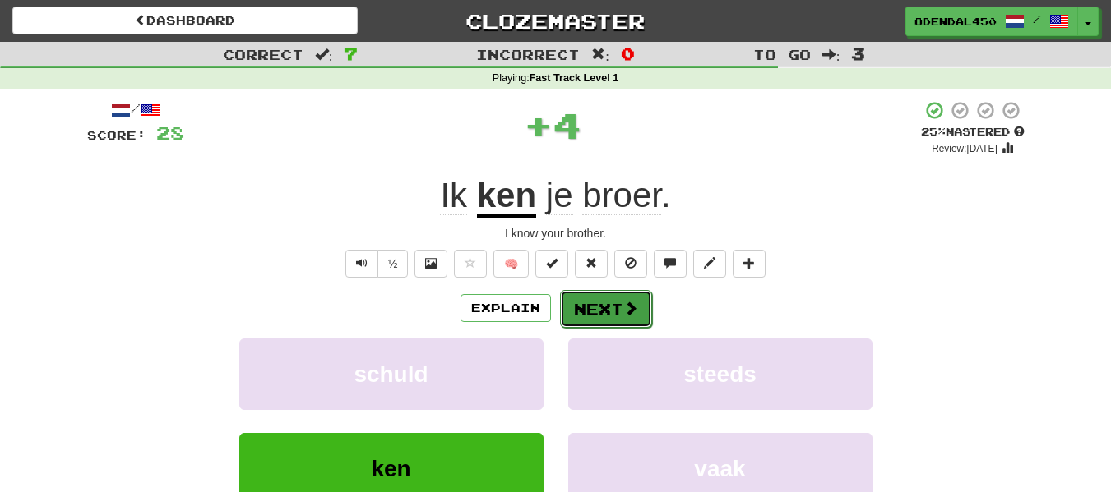
click at [629, 309] on span at bounding box center [630, 308] width 15 height 15
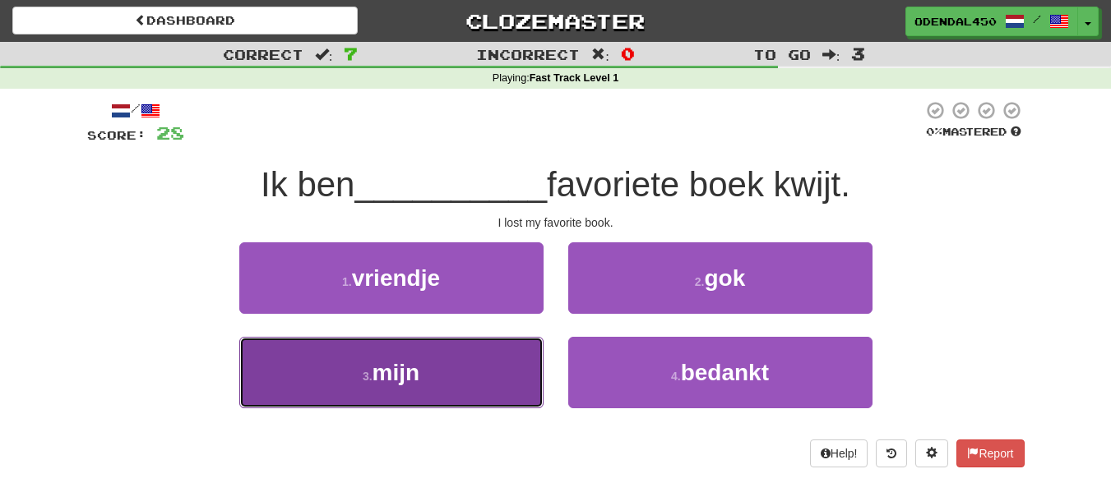
click at [483, 346] on button "3 . mijn" at bounding box center [391, 373] width 304 height 72
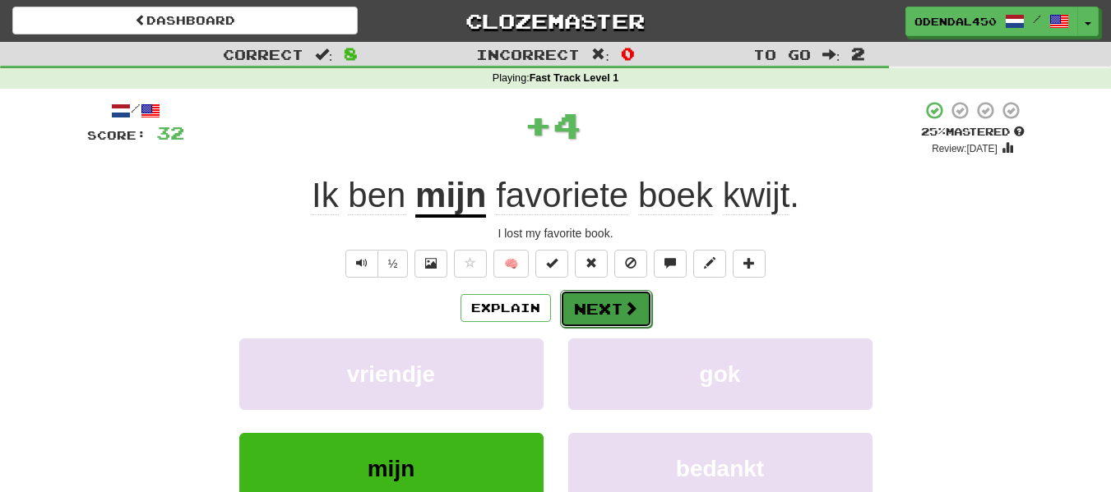
click at [596, 303] on button "Next" at bounding box center [606, 309] width 92 height 38
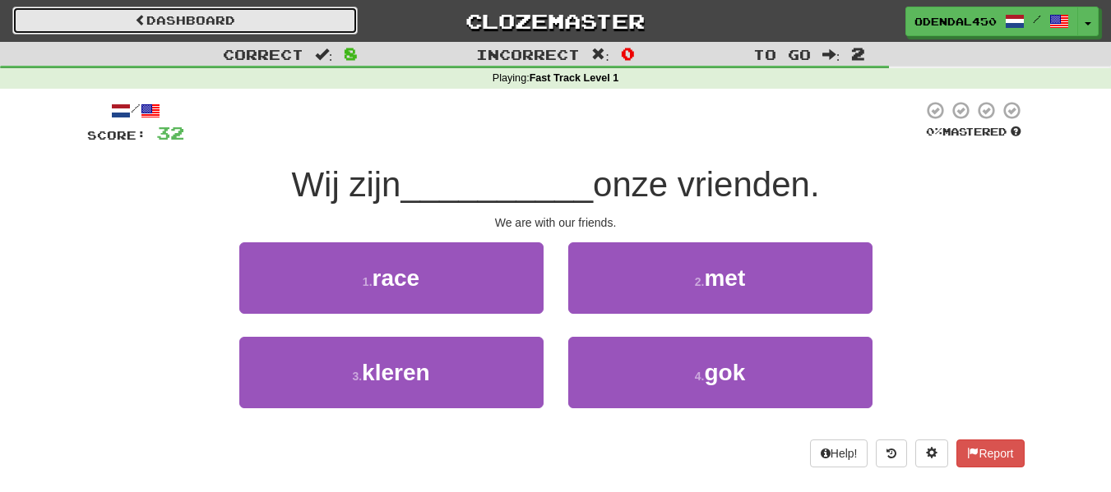
click at [238, 29] on link "Dashboard" at bounding box center [184, 21] width 345 height 28
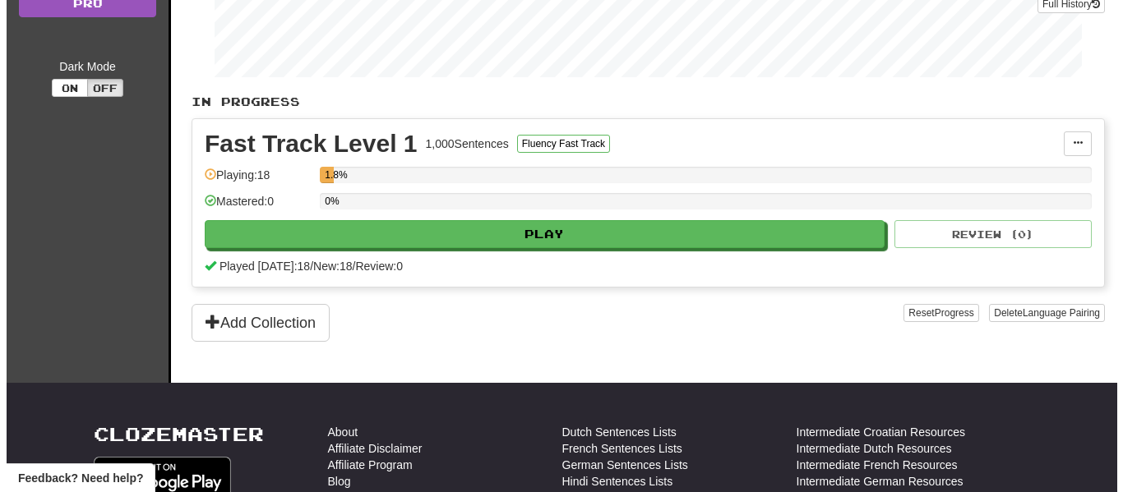
scroll to position [281, 0]
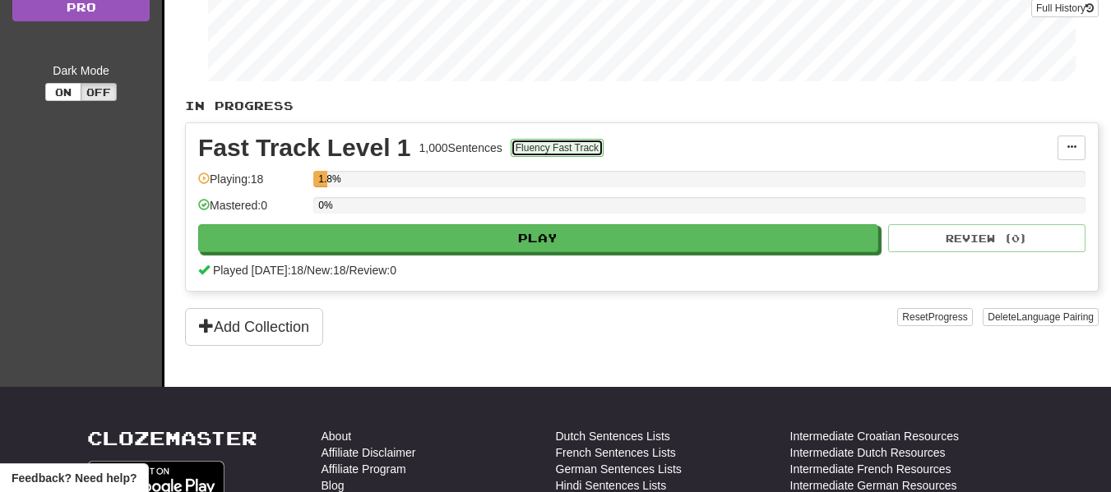
click at [561, 146] on button "Fluency Fast Track" at bounding box center [557, 148] width 93 height 18
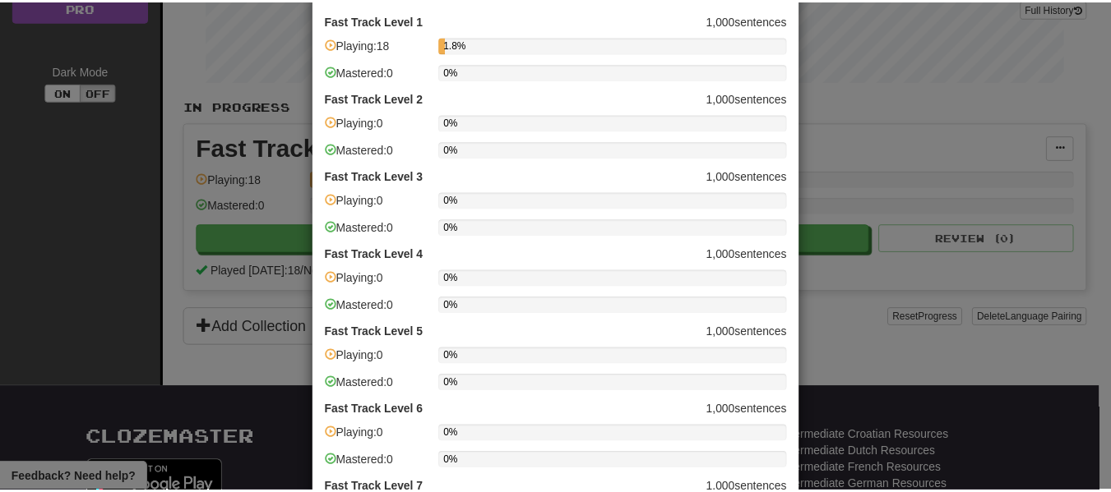
scroll to position [488, 0]
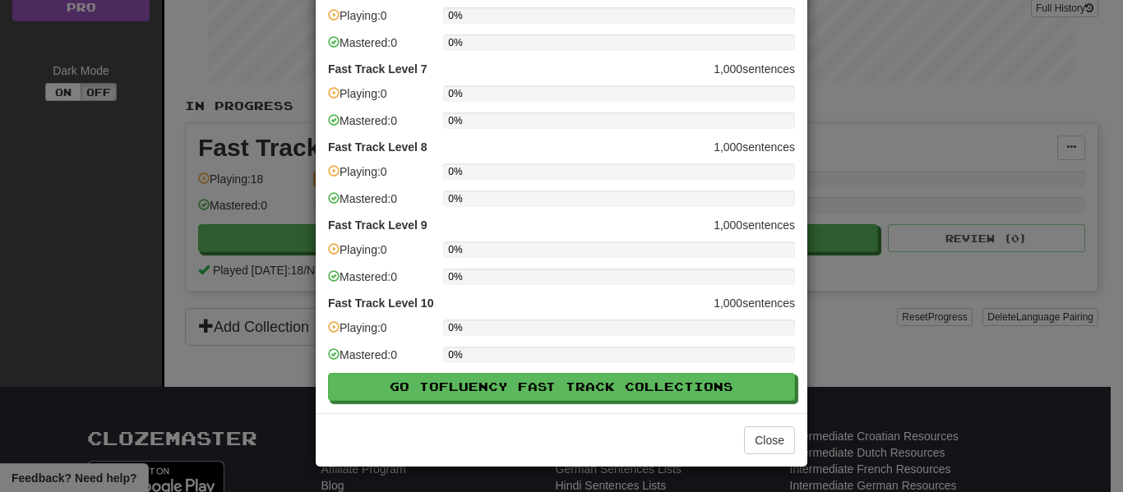
click at [913, 332] on div "× Fluency Fast Track Progress Fast Track Level 1 1,000 sentences Playing: 18 1.…" at bounding box center [561, 246] width 1123 height 492
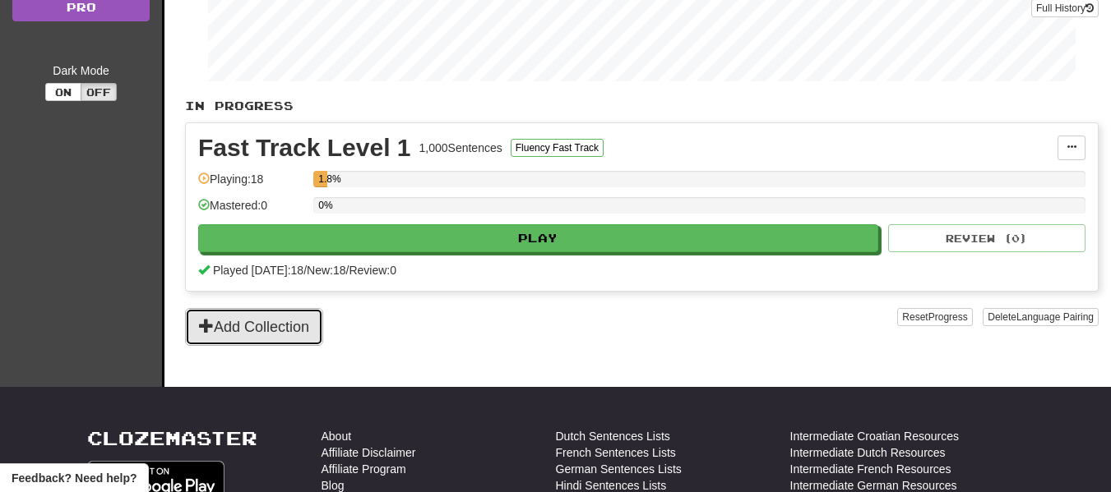
click at [256, 335] on button "Add Collection" at bounding box center [254, 327] width 138 height 38
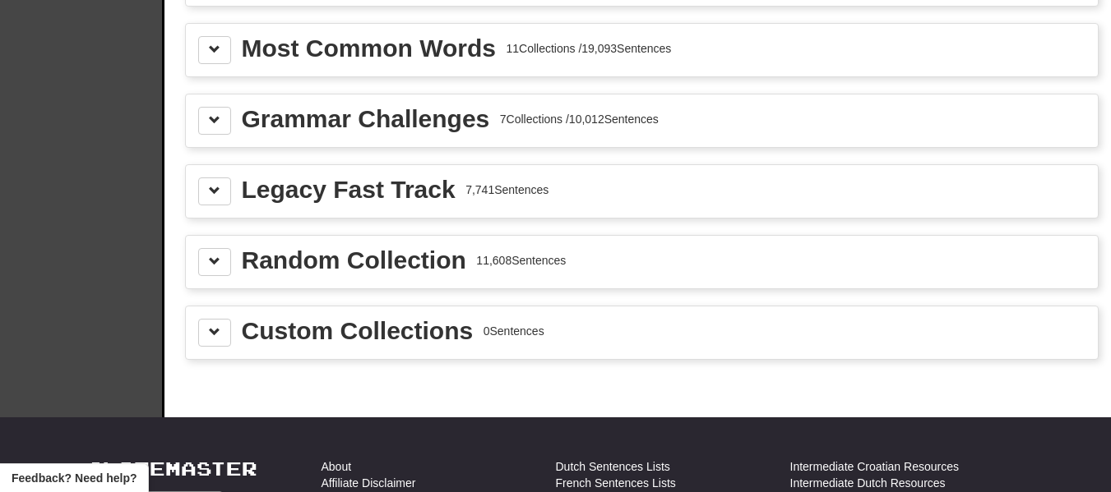
scroll to position [1910, 0]
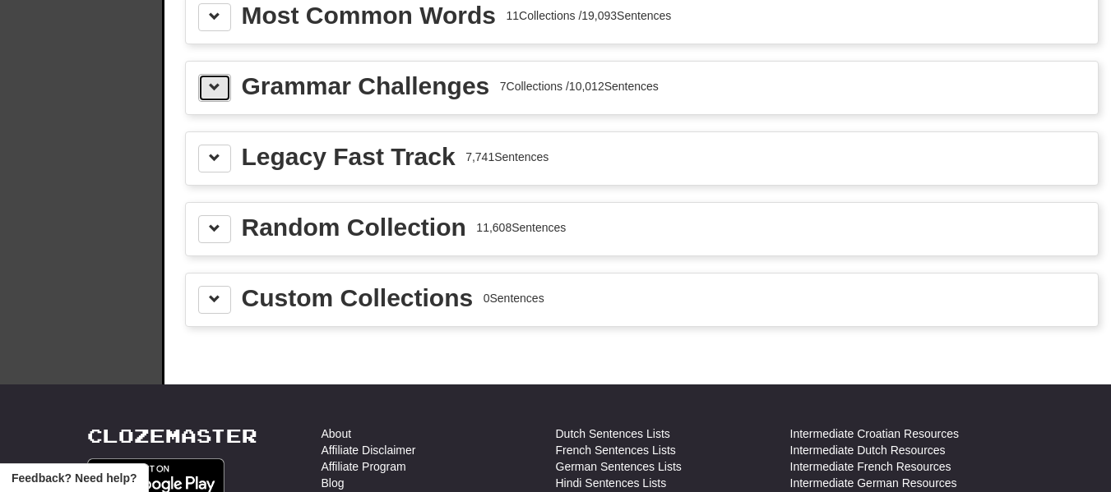
click at [212, 92] on span at bounding box center [215, 87] width 12 height 12
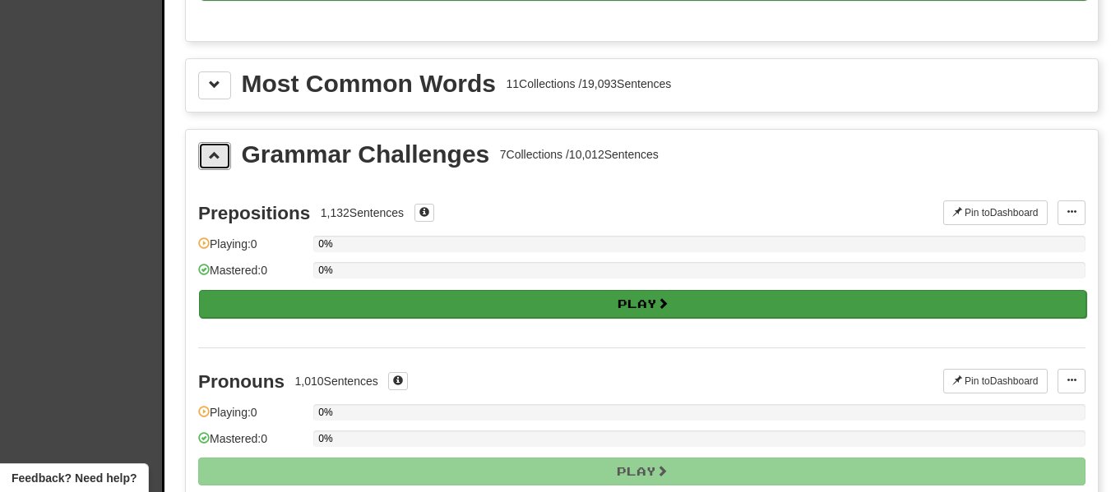
scroll to position [1800, 0]
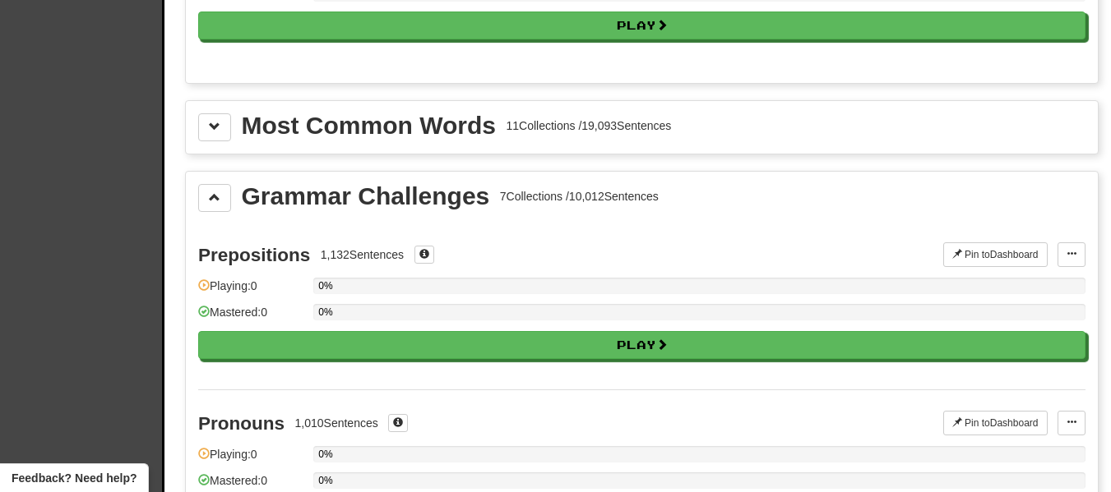
click at [462, 134] on div "Most Common Words" at bounding box center [369, 125] width 254 height 25
click at [253, 132] on div "Most Common Words" at bounding box center [369, 125] width 254 height 25
click at [205, 135] on button at bounding box center [214, 127] width 33 height 28
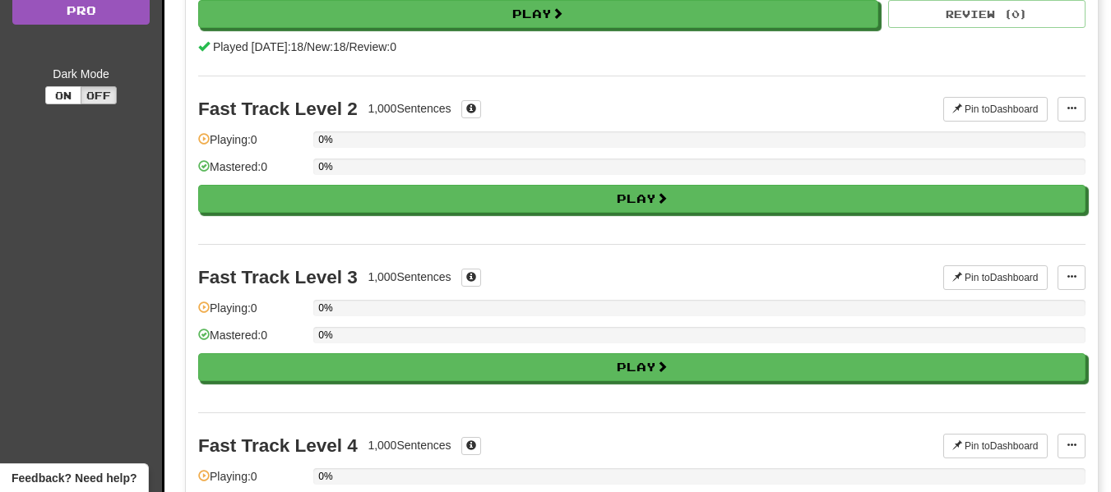
scroll to position [0, 0]
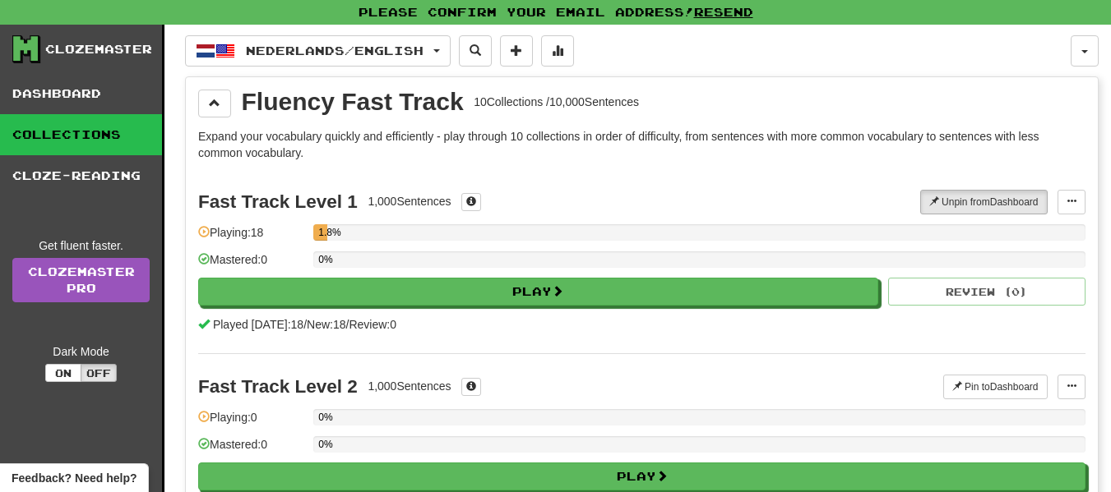
drag, startPoint x: 589, startPoint y: 137, endPoint x: 525, endPoint y: 133, distance: 64.3
click at [525, 133] on p "Expand your vocabulary quickly and efficiently - play through 10 collections in…" at bounding box center [641, 144] width 887 height 33
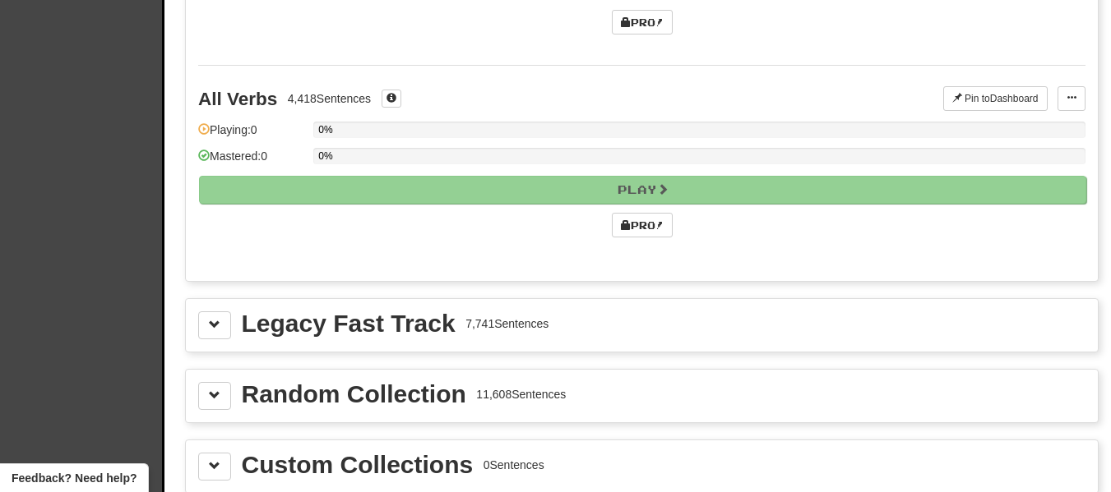
scroll to position [5253, 0]
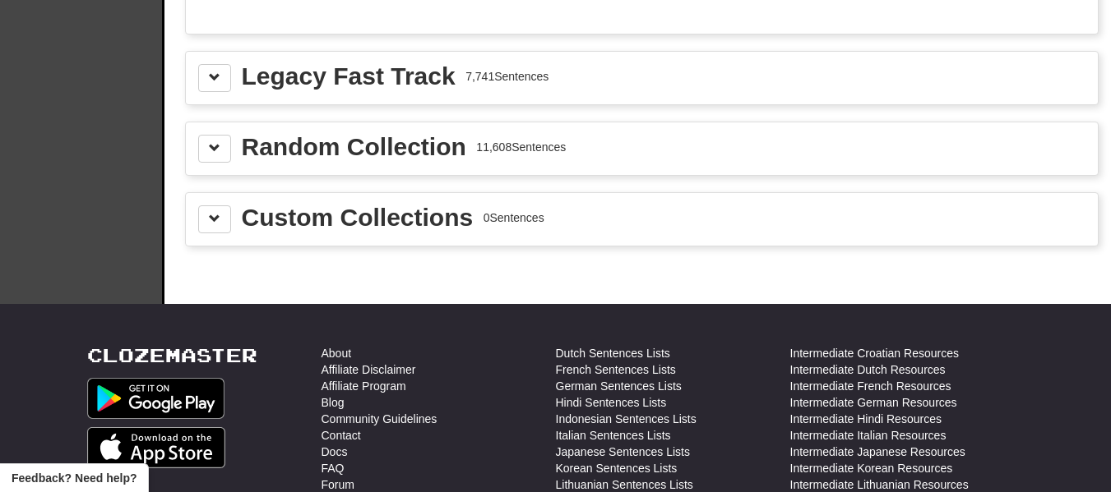
click at [422, 81] on div "Legacy Fast Track" at bounding box center [349, 76] width 214 height 25
click at [226, 75] on button at bounding box center [214, 78] width 33 height 28
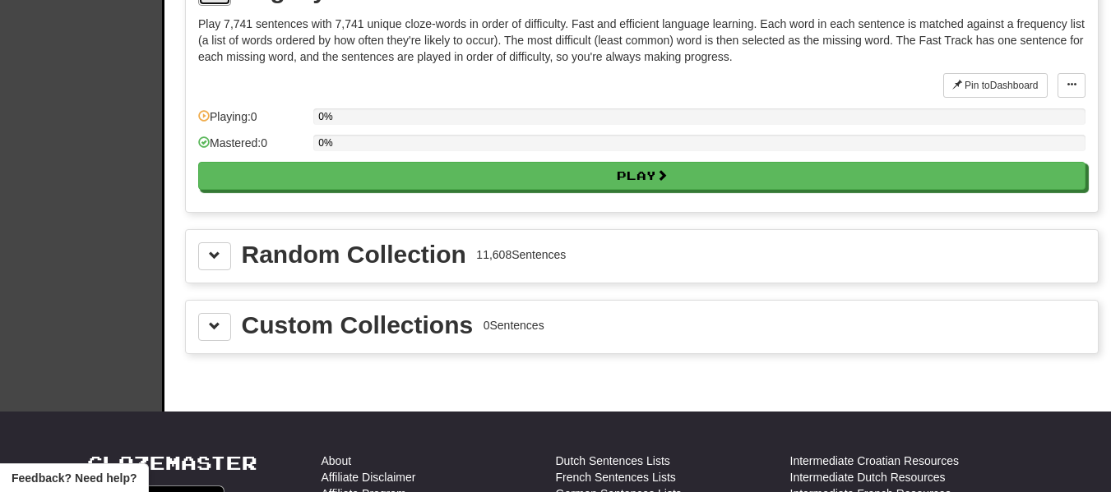
scroll to position [5340, 0]
click at [205, 335] on button at bounding box center [214, 326] width 33 height 28
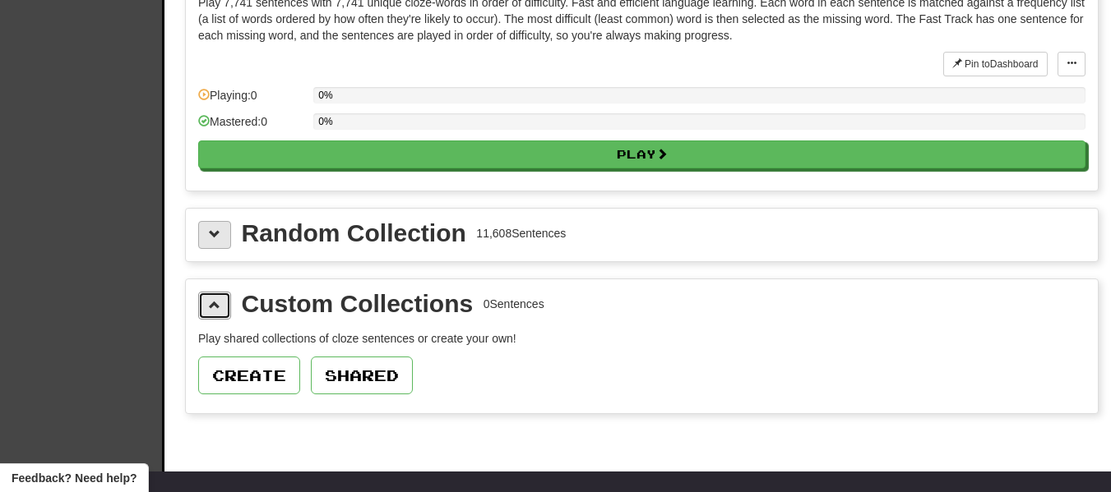
scroll to position [5361, 0]
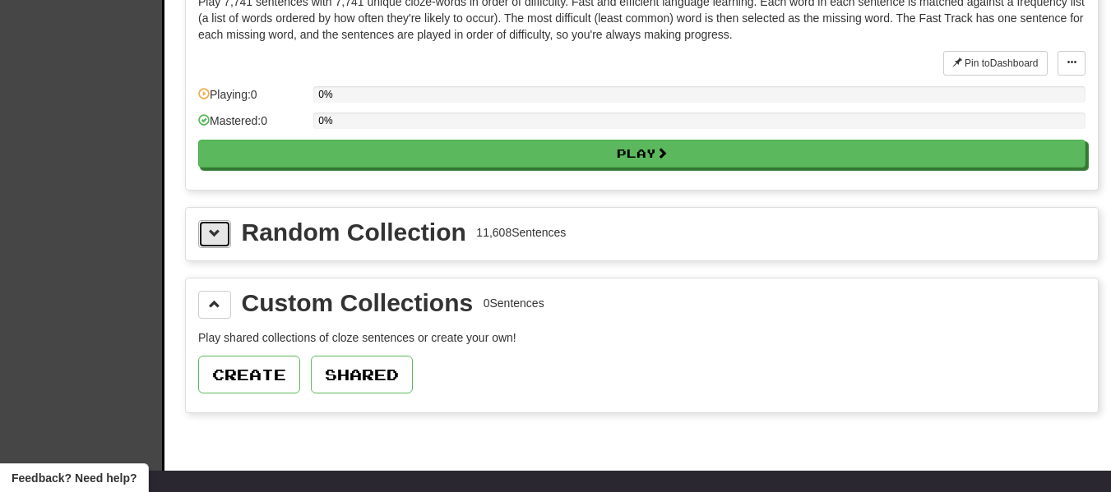
click at [206, 237] on button at bounding box center [214, 234] width 33 height 28
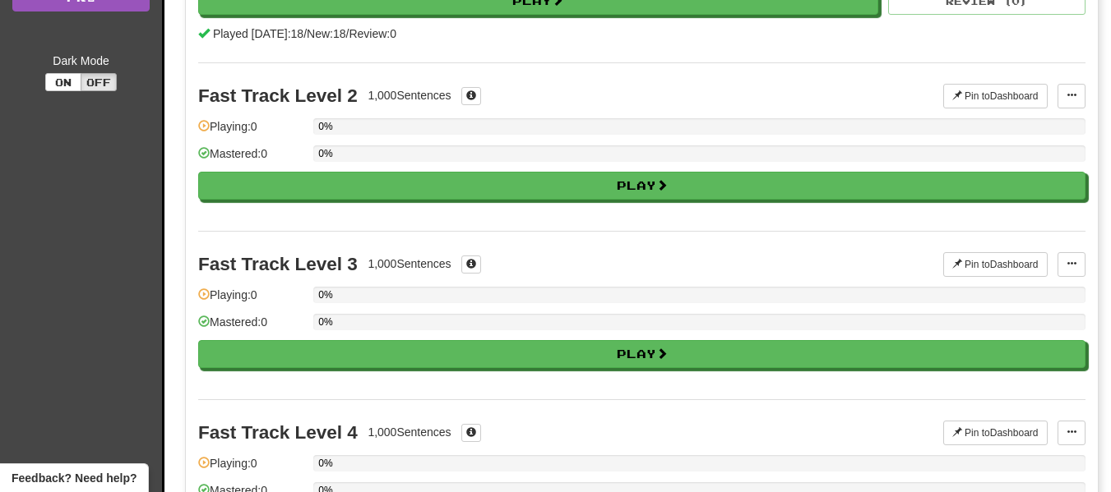
scroll to position [0, 0]
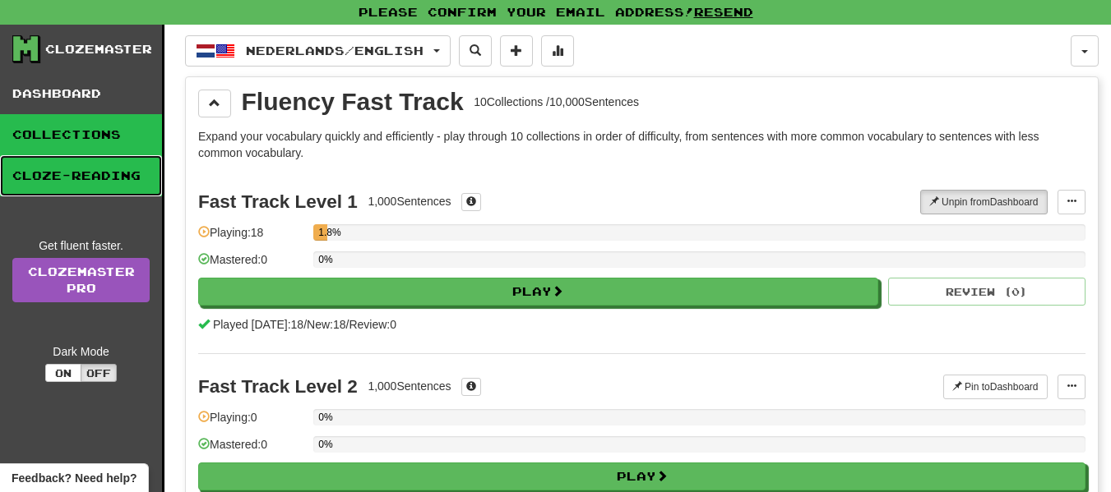
click at [65, 173] on link "Cloze-Reading" at bounding box center [81, 175] width 162 height 41
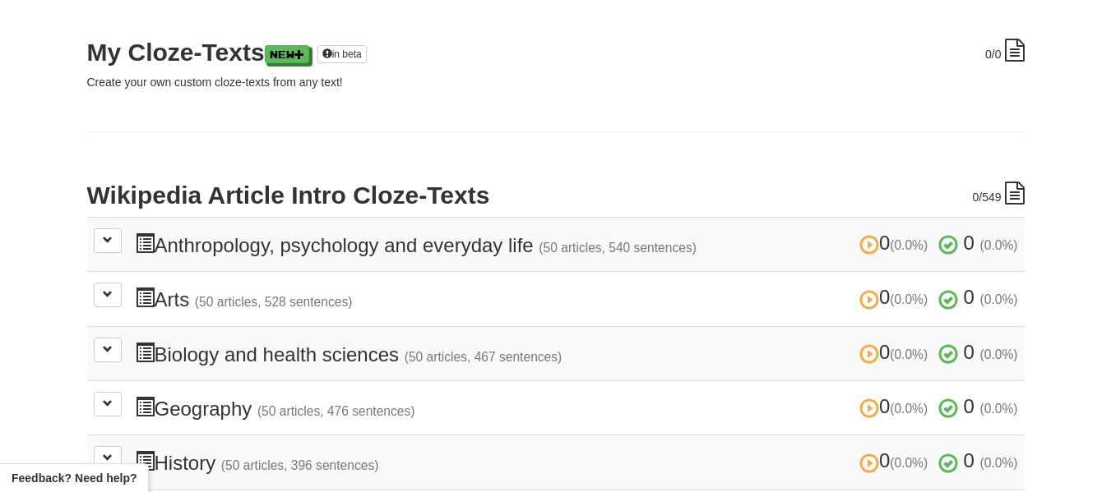
scroll to position [217, 0]
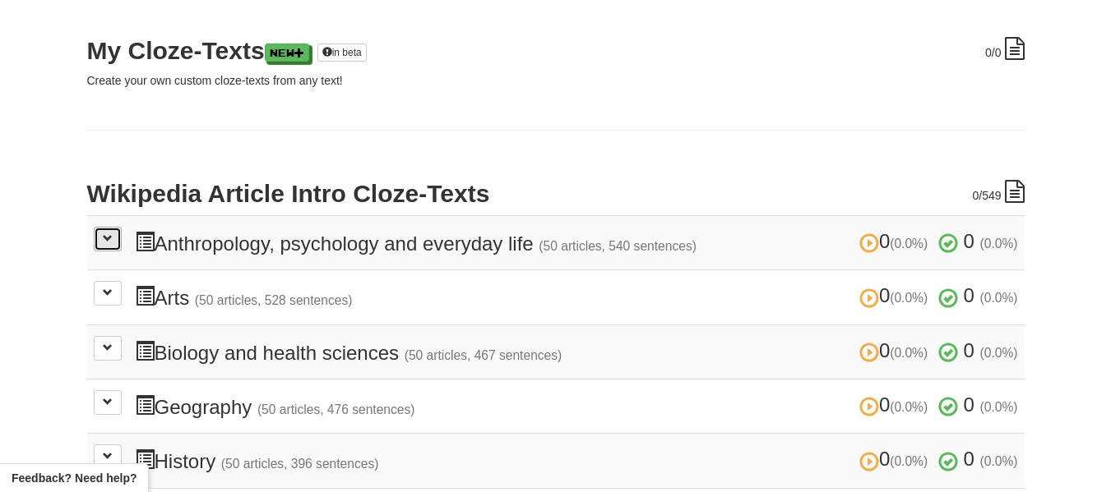
click at [110, 243] on span at bounding box center [108, 238] width 10 height 10
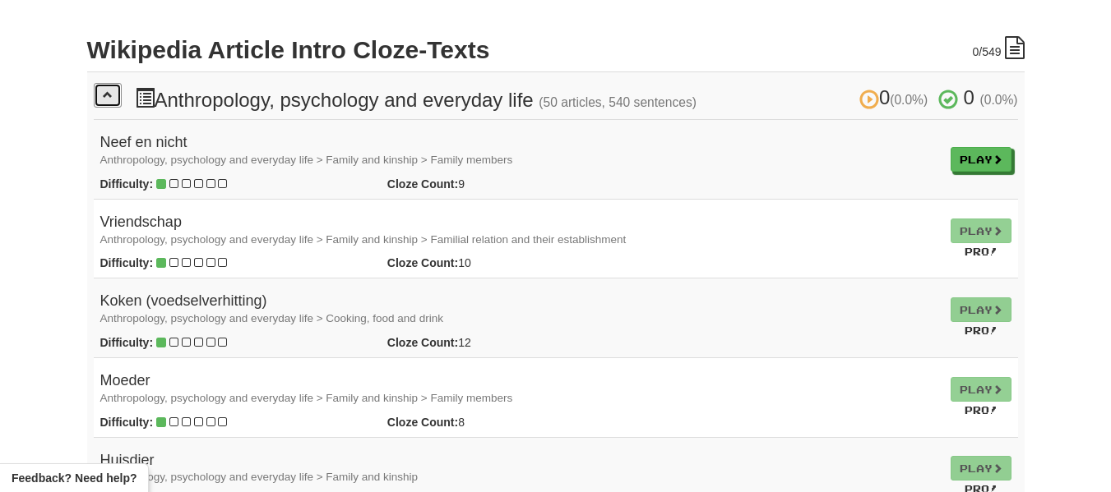
scroll to position [360, 0]
click at [978, 158] on link "Play" at bounding box center [981, 161] width 61 height 25
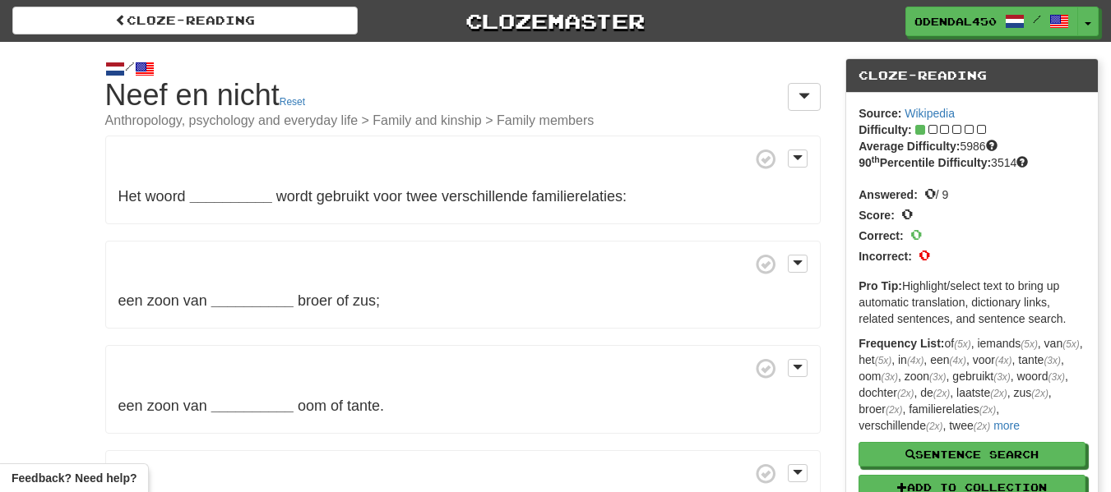
click at [223, 214] on p "Het woord __________ wordt gebruikt voor twee verschillende familierelaties:" at bounding box center [463, 180] width 716 height 89
click at [800, 155] on span at bounding box center [798, 158] width 10 height 12
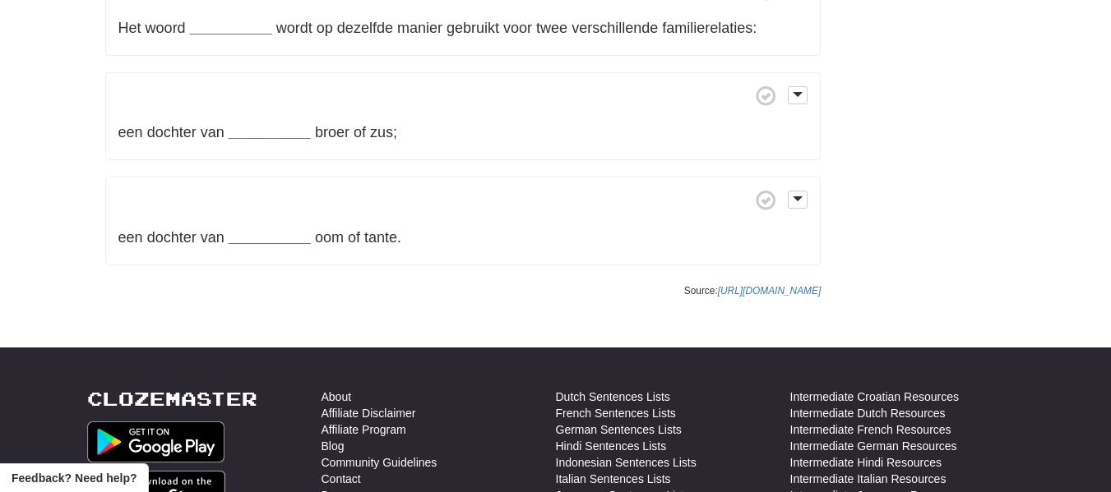
scroll to position [686, 0]
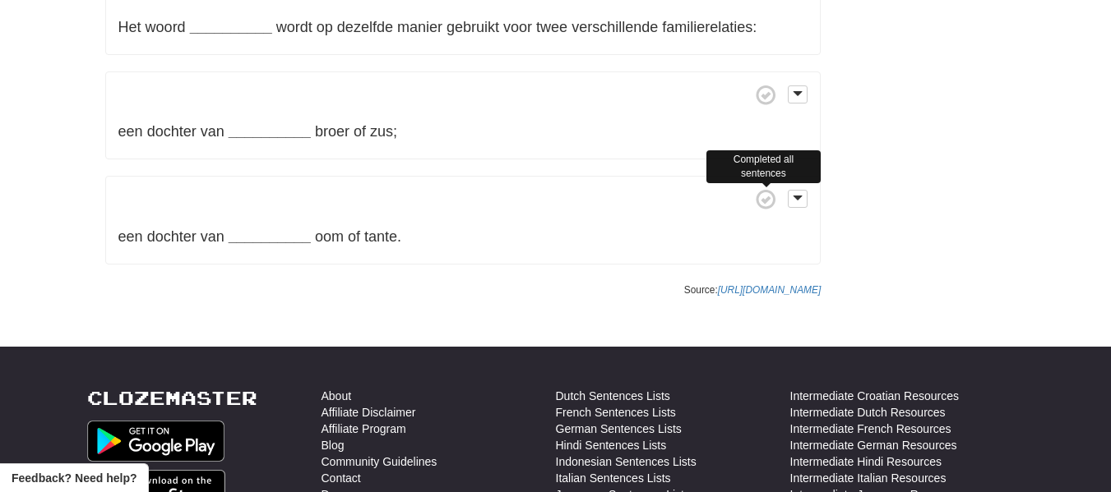
click at [767, 200] on span at bounding box center [766, 200] width 21 height 21
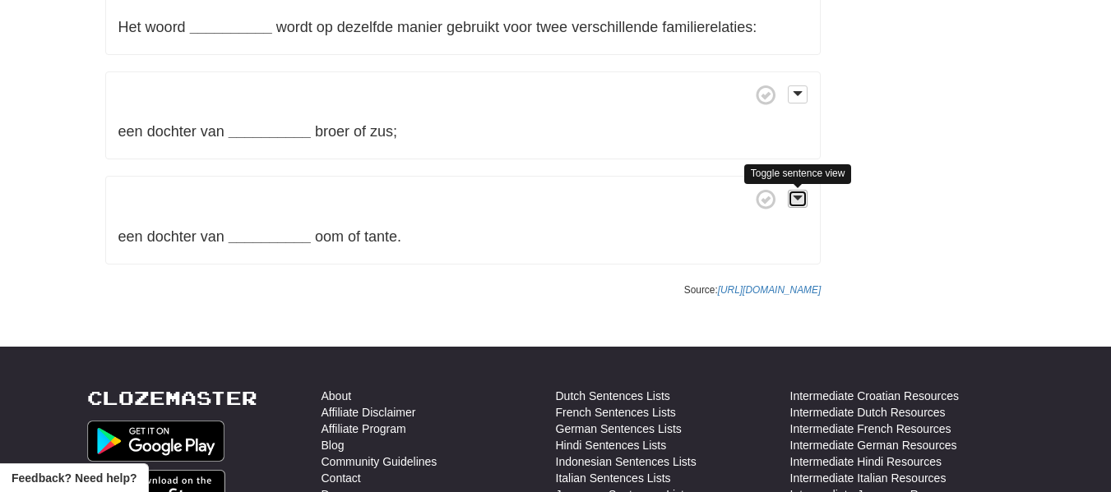
click at [802, 200] on button at bounding box center [798, 199] width 20 height 18
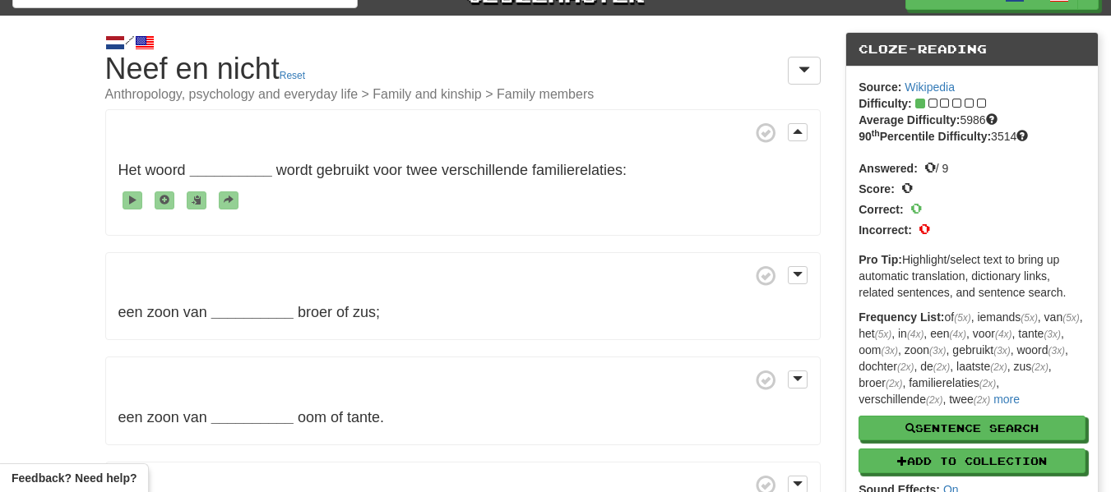
scroll to position [0, 0]
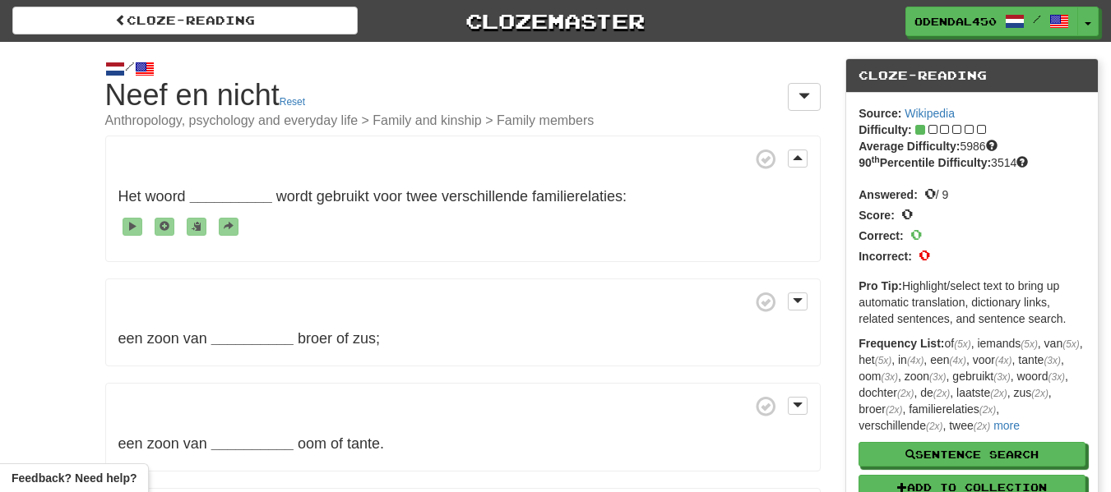
click at [609, 92] on h1 "Cloze-Reading Neef en nicht Reset Anthropology, psychology and everyday life > …" at bounding box center [463, 103] width 716 height 49
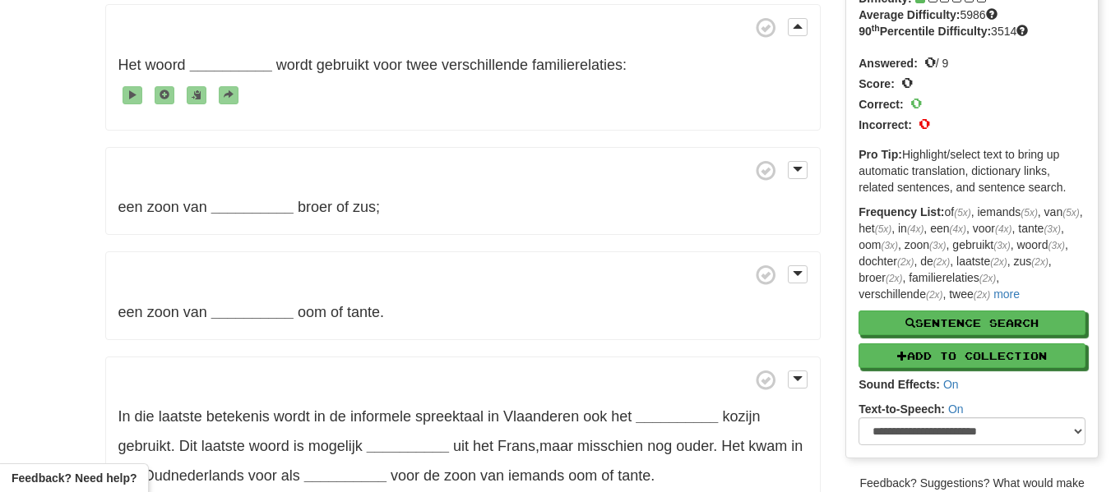
scroll to position [132, 0]
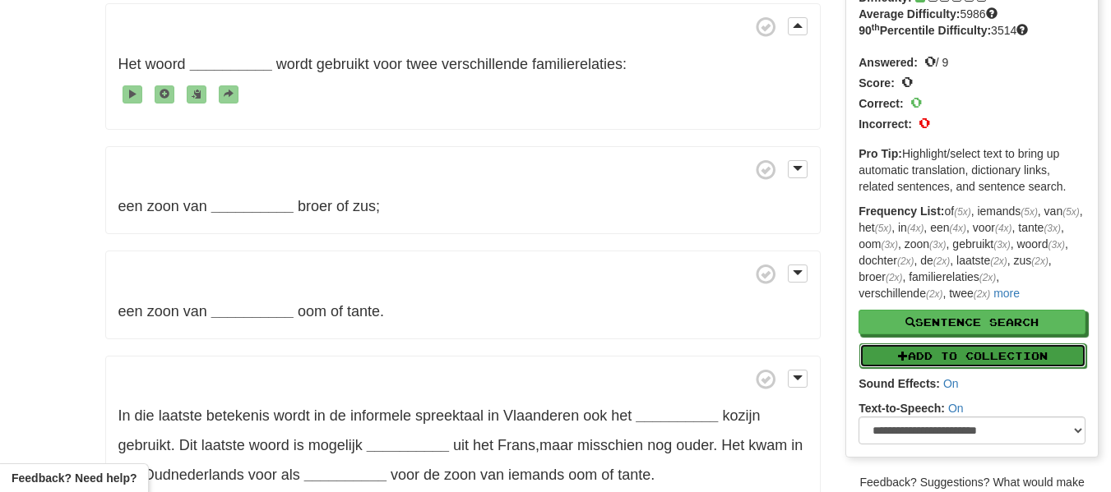
click at [882, 354] on button "Add to Collection" at bounding box center [972, 356] width 227 height 25
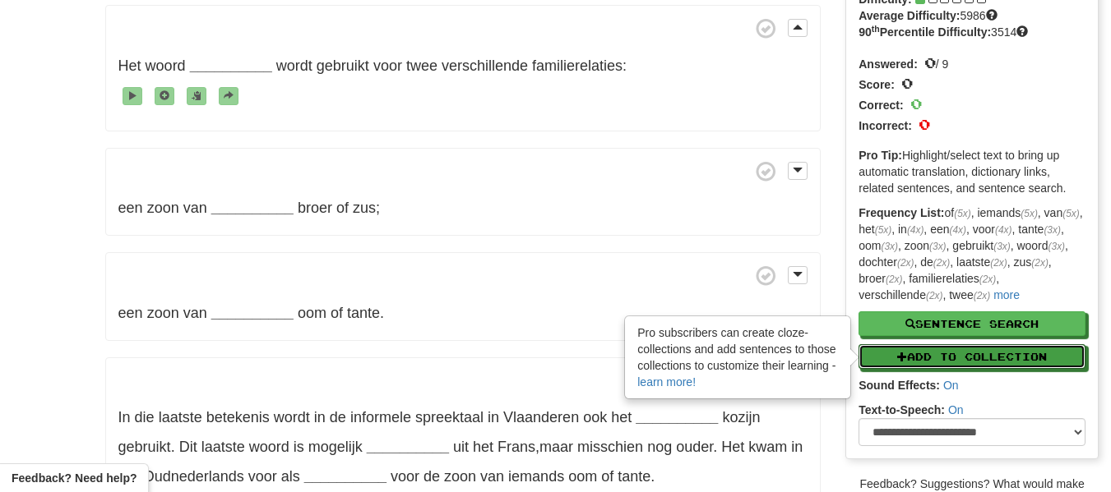
scroll to position [0, 0]
